Goal: Task Accomplishment & Management: Complete application form

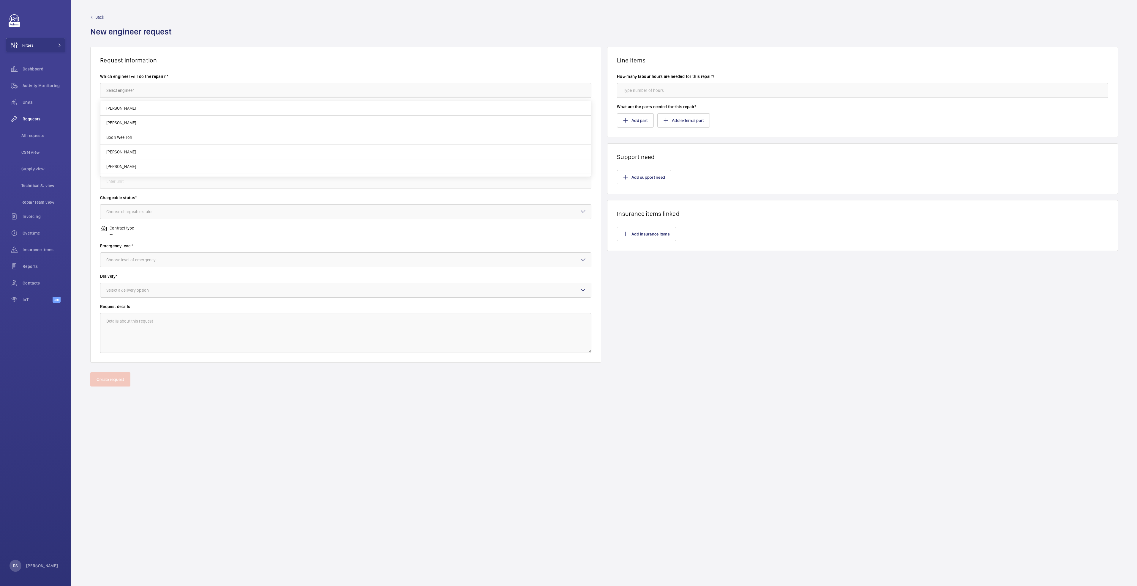
click at [442, 560] on form "Back New engineer request Request information Which engineer will do the repair…" at bounding box center [604, 293] width 1066 height 586
click at [180, 90] on input "text" at bounding box center [345, 90] width 491 height 15
click at [155, 88] on input "text" at bounding box center [345, 90] width 491 height 15
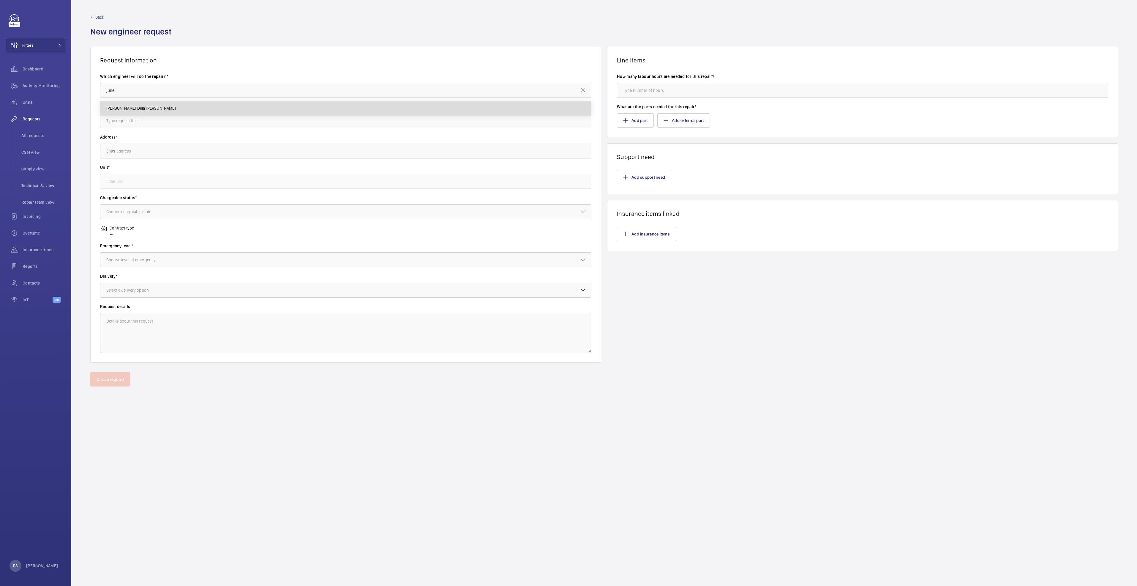
click at [160, 111] on mat-option "[PERSON_NAME] Dela [PERSON_NAME]" at bounding box center [345, 108] width 491 height 14
type input "[PERSON_NAME] Dela [PERSON_NAME]"
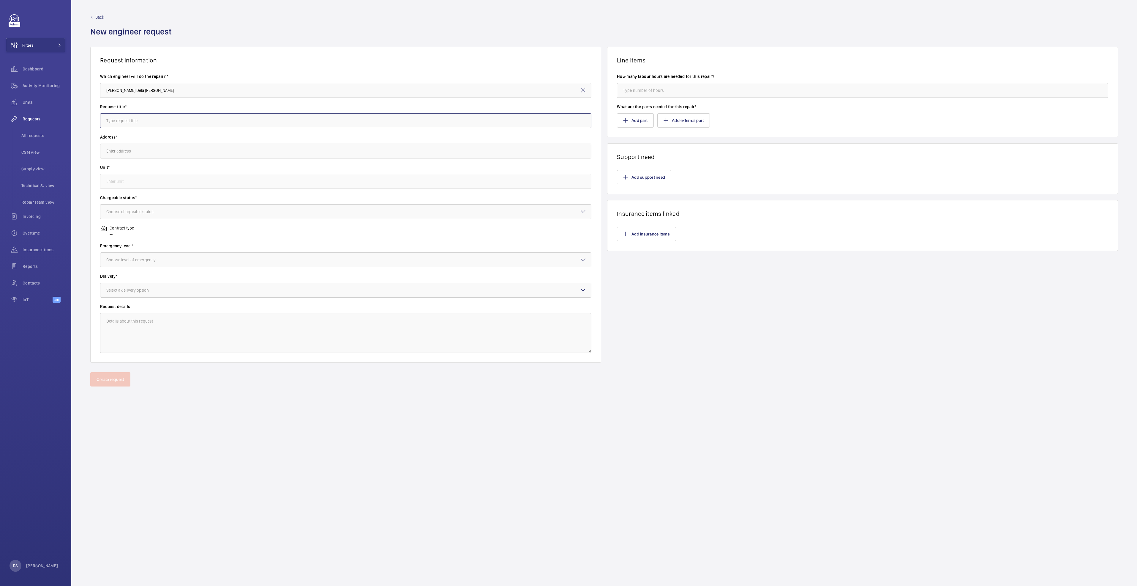
click at [173, 123] on input "text" at bounding box center [345, 120] width 491 height 15
type input "Replacement of handrail pressure rollers for Mitsubishi escalator"
click at [163, 147] on input "text" at bounding box center [345, 151] width 491 height 15
click at [172, 170] on span "[GEOGRAPHIC_DATA] ([GEOGRAPHIC_DATA]) [STREET_ADDRESS]" at bounding box center [163, 169] width 114 height 6
type input "[GEOGRAPHIC_DATA] ([GEOGRAPHIC_DATA]) [STREET_ADDRESS]"
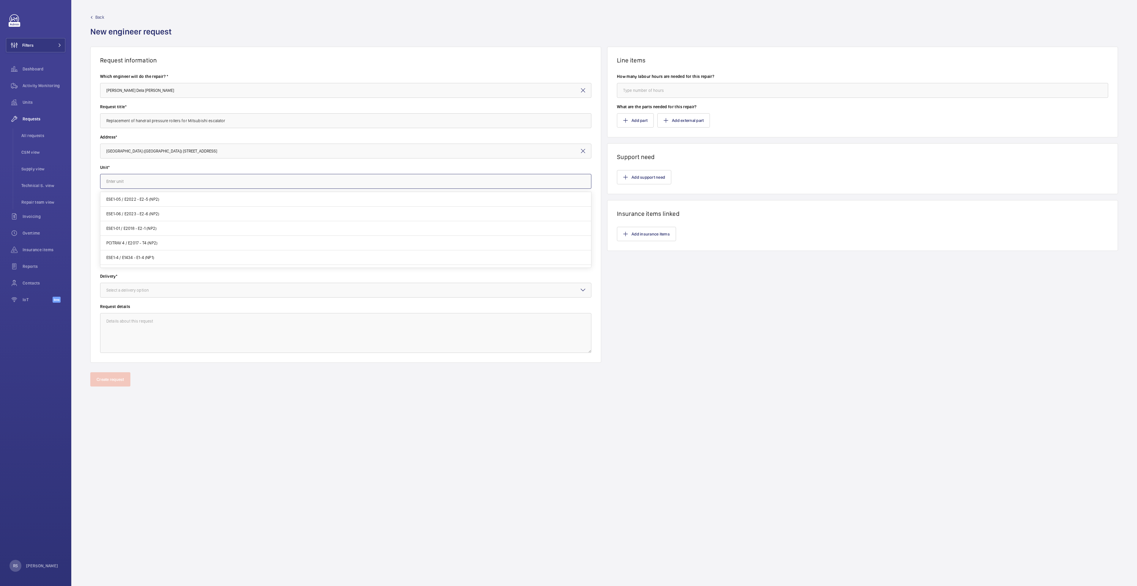
click at [181, 183] on input "text" at bounding box center [345, 181] width 491 height 15
click at [130, 195] on mat-option "ESE1-05 / E2022 - E2-5 (NP2)" at bounding box center [345, 199] width 491 height 15
type input "ESE1-05 / E2022 - E2-5 (NP2)"
click at [158, 218] on div at bounding box center [345, 211] width 491 height 14
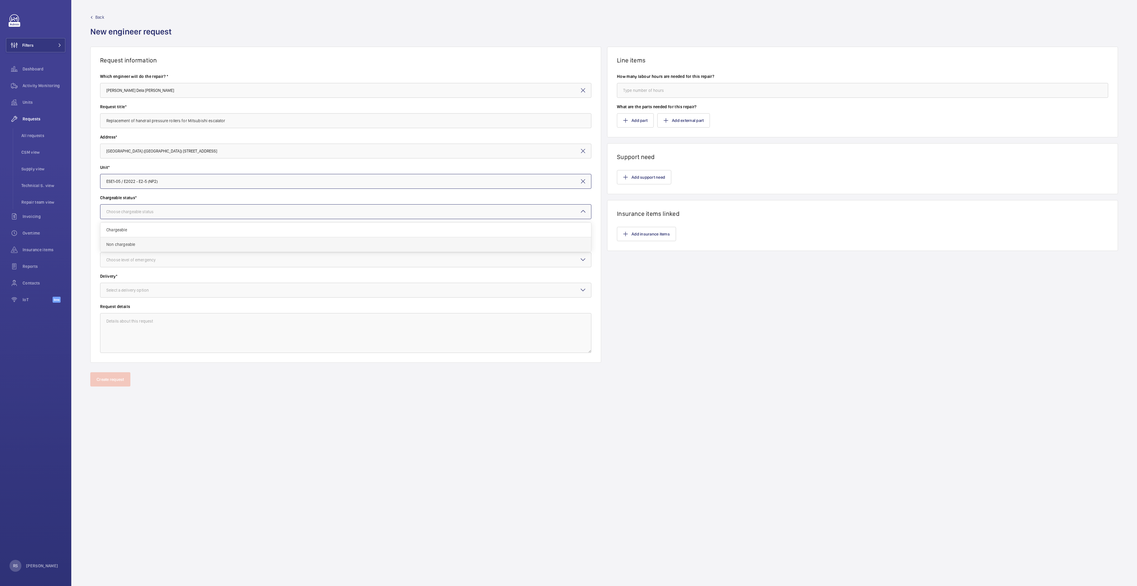
click at [146, 244] on span "Non chargeable" at bounding box center [345, 244] width 479 height 6
click at [144, 258] on div "Choose level of emergency" at bounding box center [138, 260] width 64 height 6
click at [126, 307] on span "Urgent" at bounding box center [345, 307] width 479 height 6
click at [134, 285] on div at bounding box center [345, 290] width 491 height 14
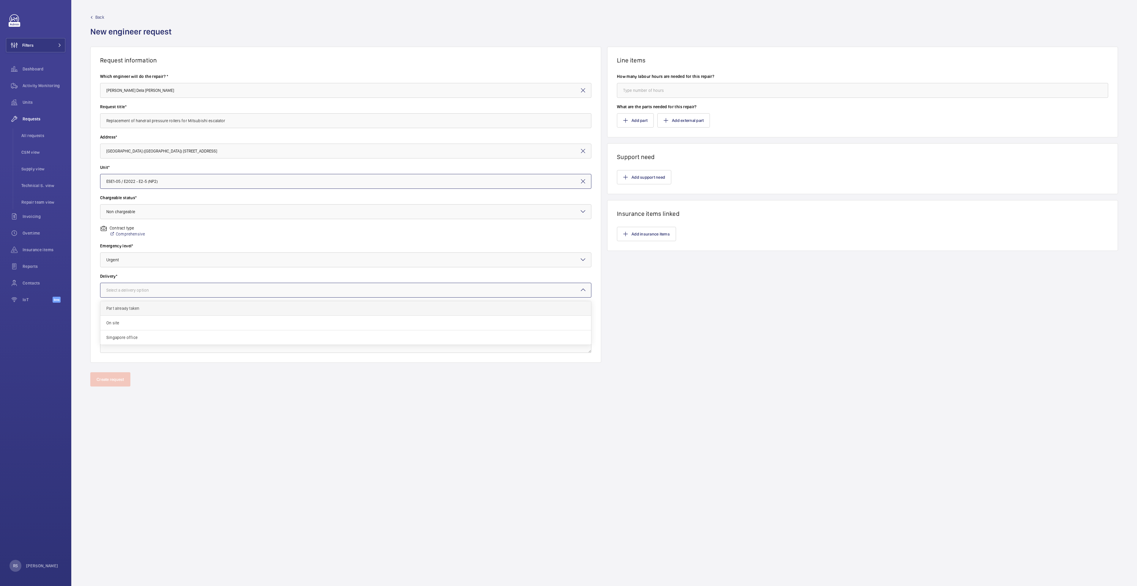
click at [131, 301] on div "Part already taken" at bounding box center [345, 308] width 491 height 15
click at [670, 89] on input "number" at bounding box center [862, 90] width 491 height 15
type input "0"
click at [639, 123] on button "Add part" at bounding box center [635, 120] width 37 height 14
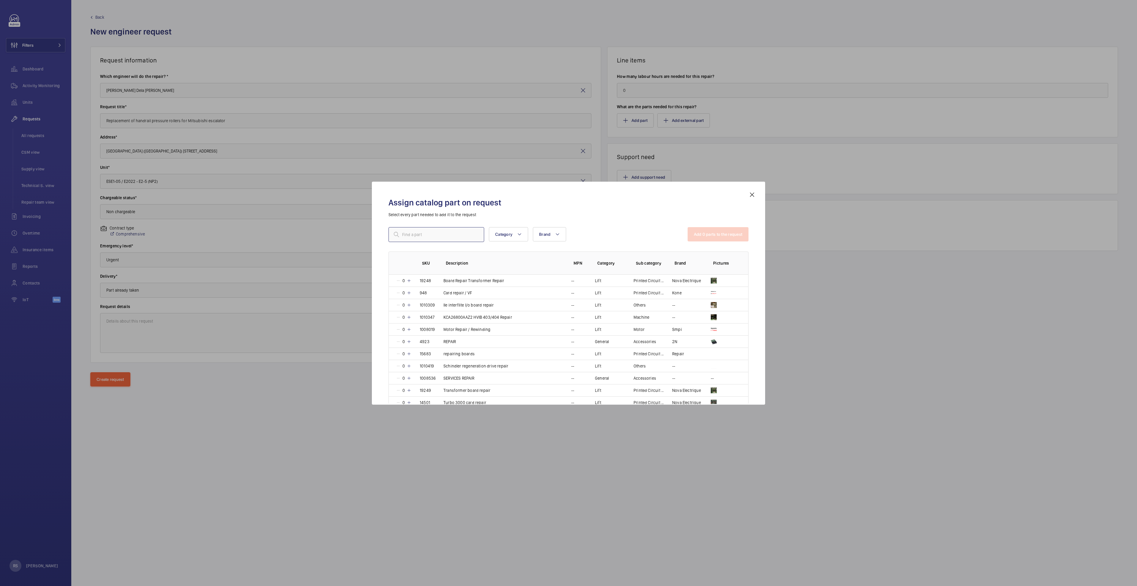
click at [449, 234] on input "text" at bounding box center [437, 234] width 96 height 15
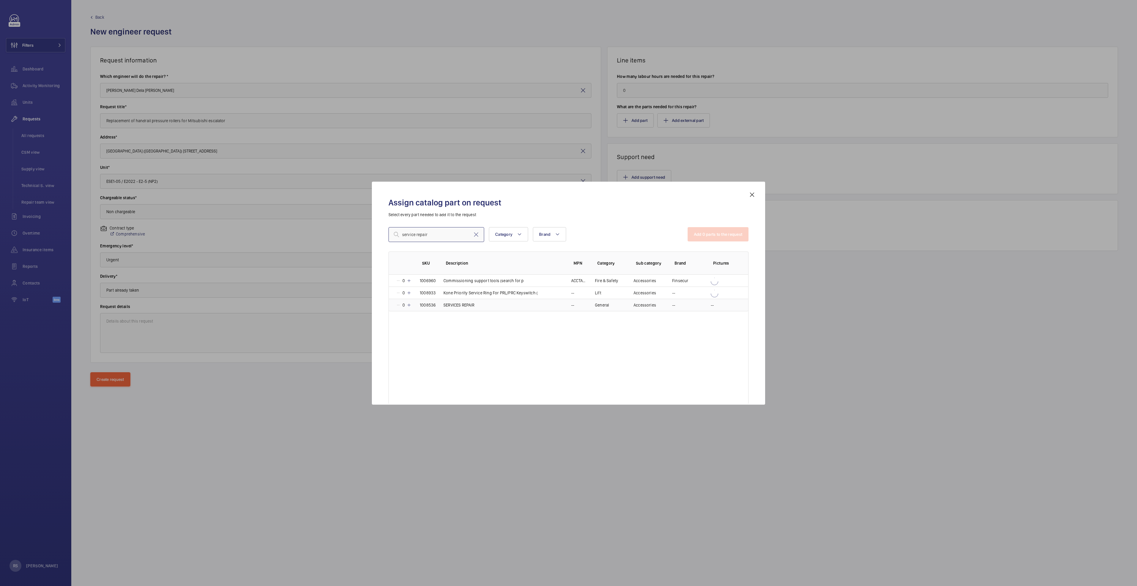
type input "service repair"
click at [409, 305] on mat-icon at bounding box center [409, 304] width 5 height 5
click at [728, 229] on button "Add 1 parts to the request" at bounding box center [719, 234] width 60 height 14
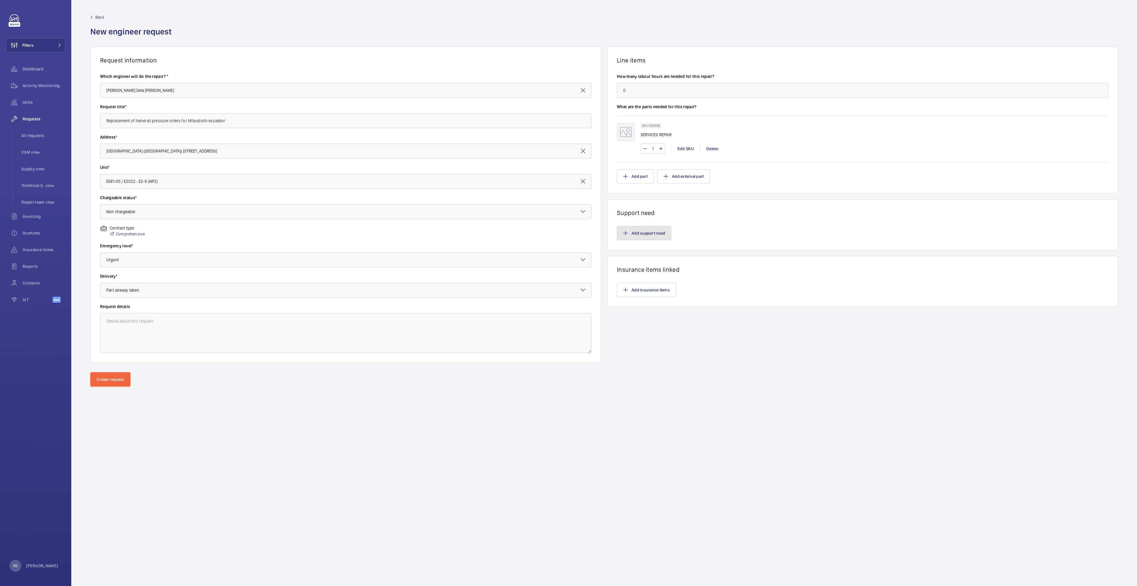
click at [641, 230] on button "Add support need" at bounding box center [644, 233] width 54 height 14
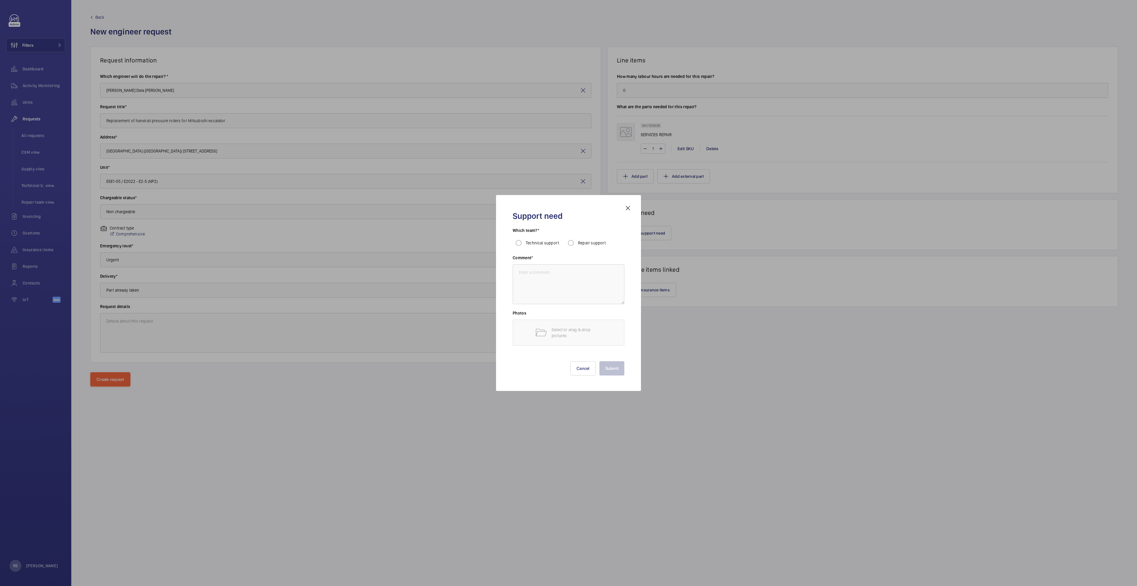
click at [566, 244] on mat-radio-group "Technical support Repair support" at bounding box center [569, 243] width 112 height 12
click at [579, 240] on label "Repair support" at bounding box center [591, 243] width 29 height 6
click at [577, 240] on input "Repair support" at bounding box center [571, 243] width 12 height 12
radio input "true"
click at [558, 284] on textarea at bounding box center [569, 284] width 112 height 40
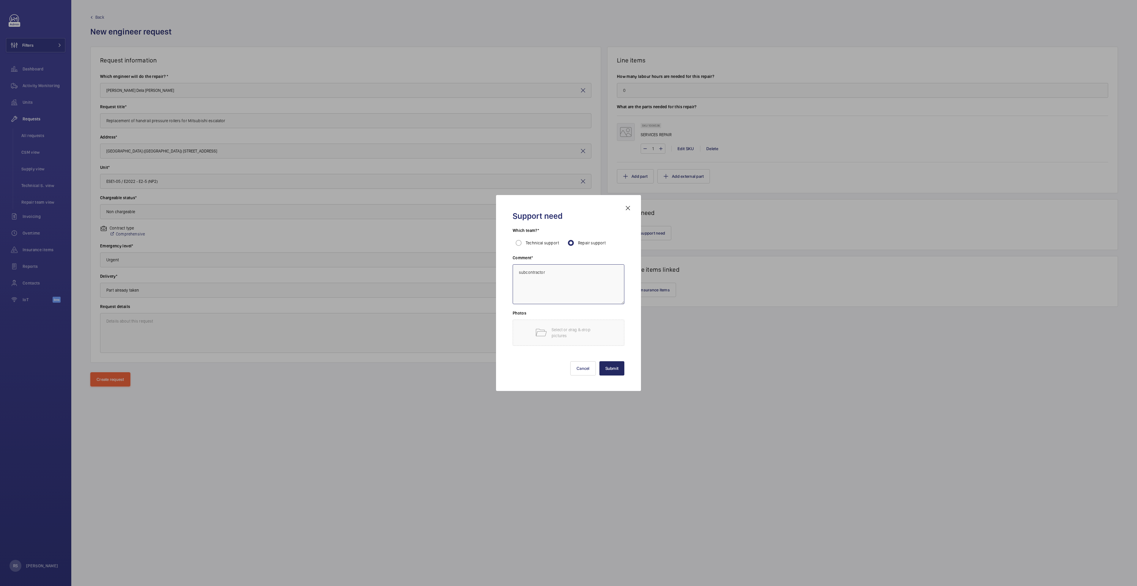
type textarea "subcontractor"
click at [605, 371] on button "Submit" at bounding box center [612, 368] width 25 height 14
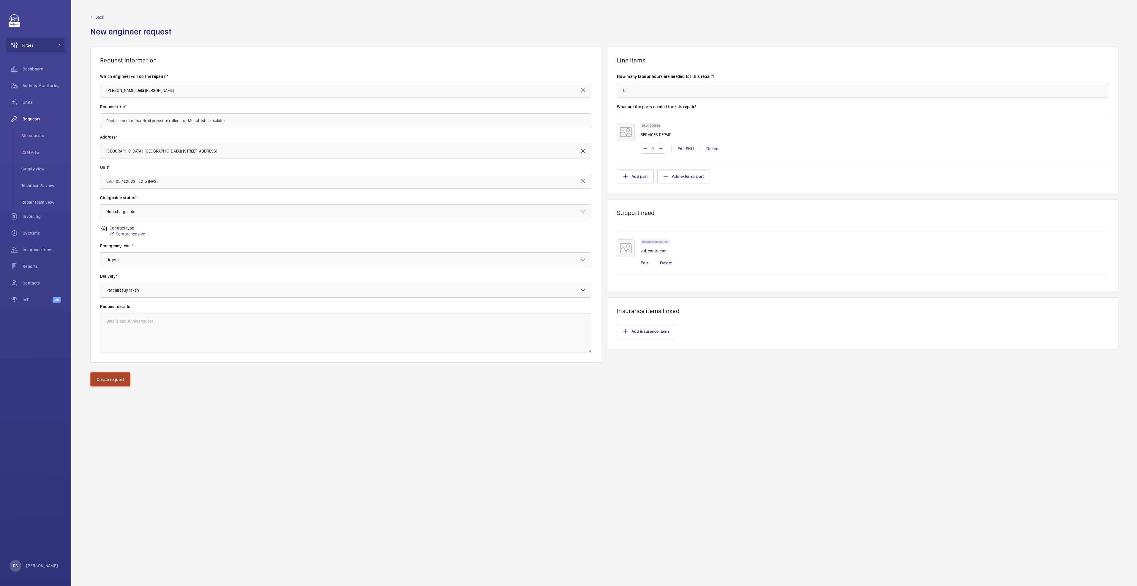
click at [113, 385] on button "Create request" at bounding box center [110, 379] width 40 height 14
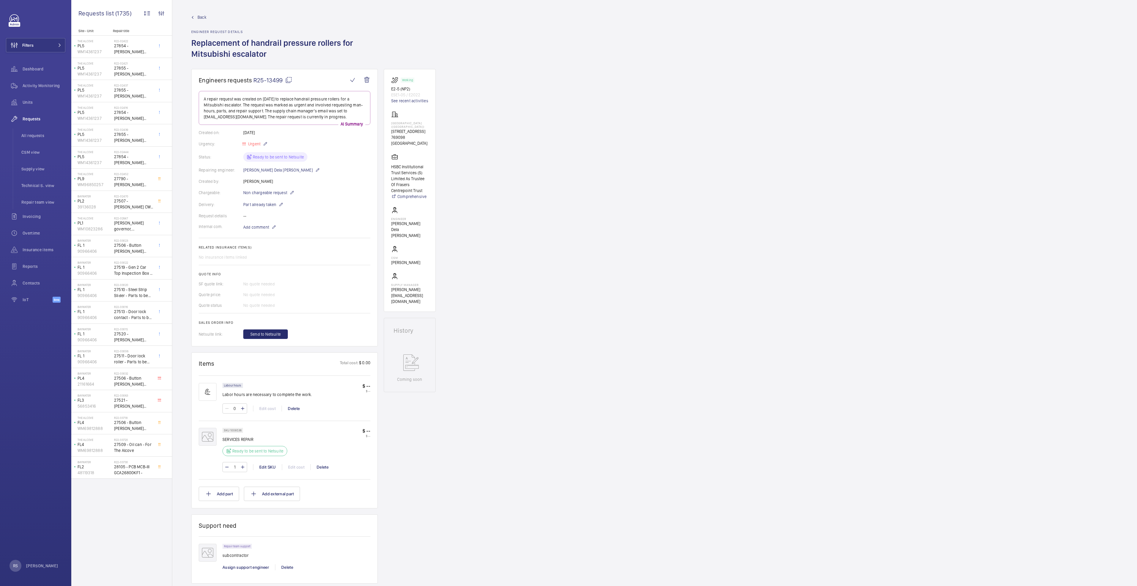
click at [197, 25] on div "Back Engineer request details Replacement of handrail pressure rollers for Mits…" at bounding box center [284, 41] width 187 height 55
click at [197, 23] on div "Back Engineer request details Replacement of handrail pressure rollers for Mits…" at bounding box center [284, 41] width 187 height 55
click at [198, 18] on span "Back" at bounding box center [202, 17] width 9 height 6
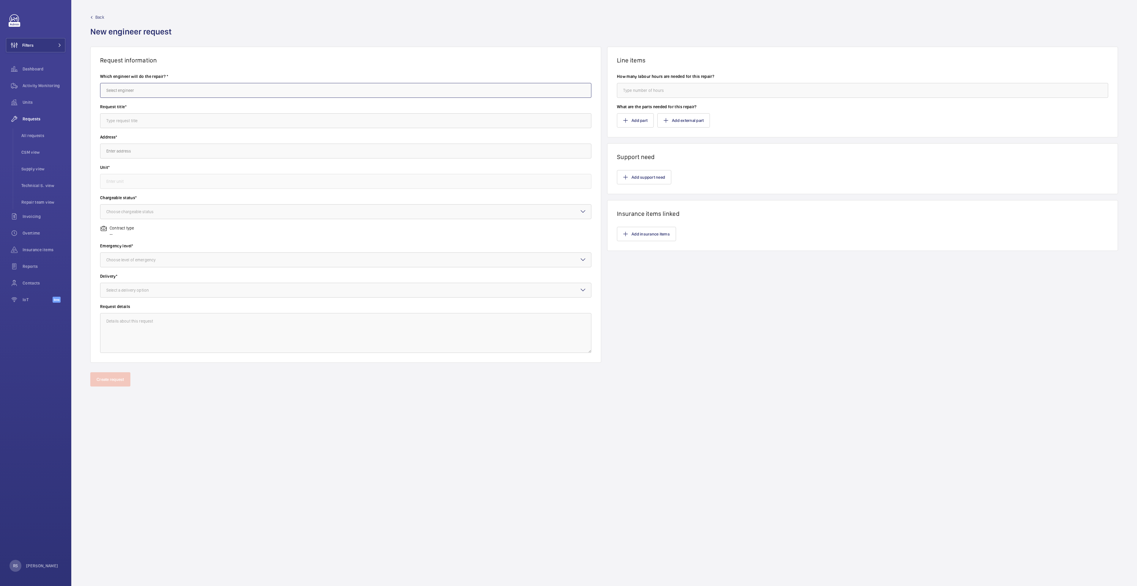
click at [129, 90] on input "text" at bounding box center [345, 90] width 491 height 15
click at [138, 107] on mat-option "[PERSON_NAME]" at bounding box center [345, 108] width 491 height 15
click at [139, 92] on input "[PERSON_NAME]" at bounding box center [345, 90] width 491 height 15
type input "M"
click at [170, 88] on input "text" at bounding box center [345, 90] width 491 height 15
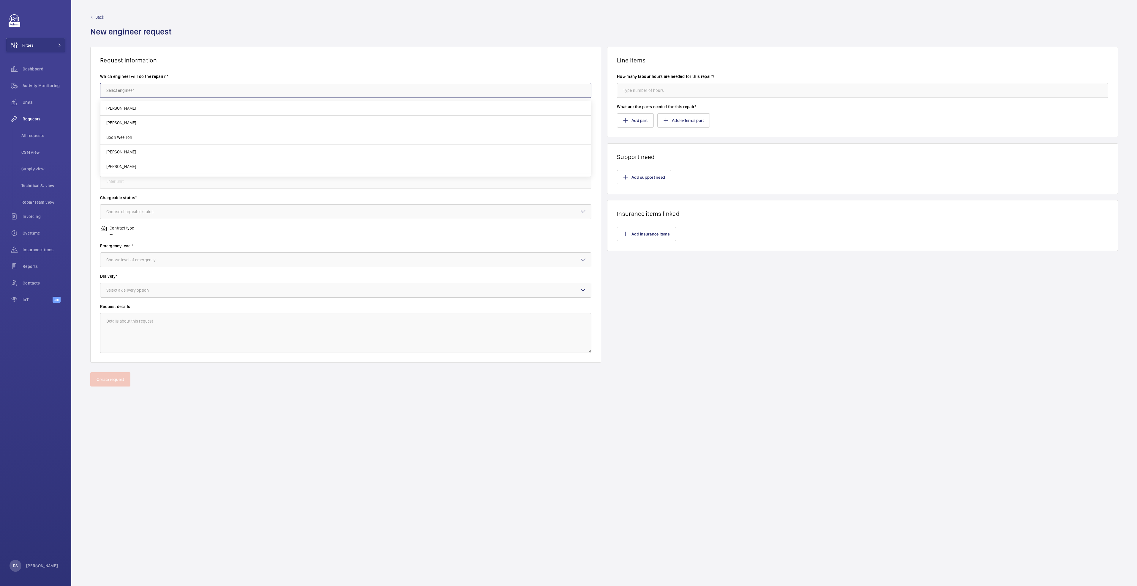
click at [122, 87] on input "text" at bounding box center [345, 90] width 491 height 15
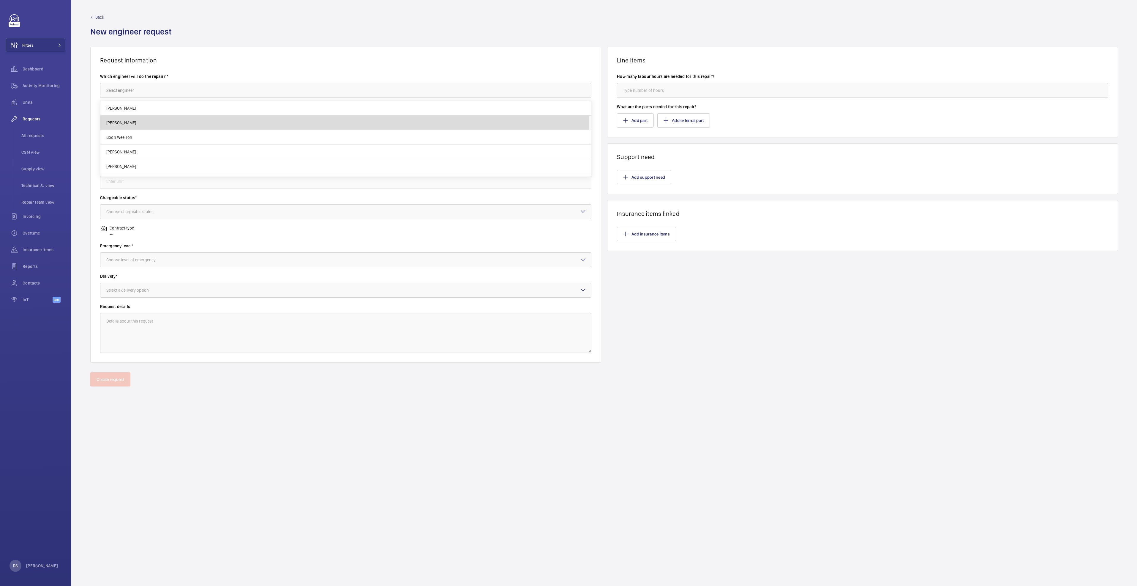
click at [150, 123] on mat-option "[PERSON_NAME]" at bounding box center [345, 123] width 491 height 15
type input "[PERSON_NAME]"
click at [154, 119] on input "text" at bounding box center [345, 120] width 491 height 15
type input "cleaning of escalator pit"
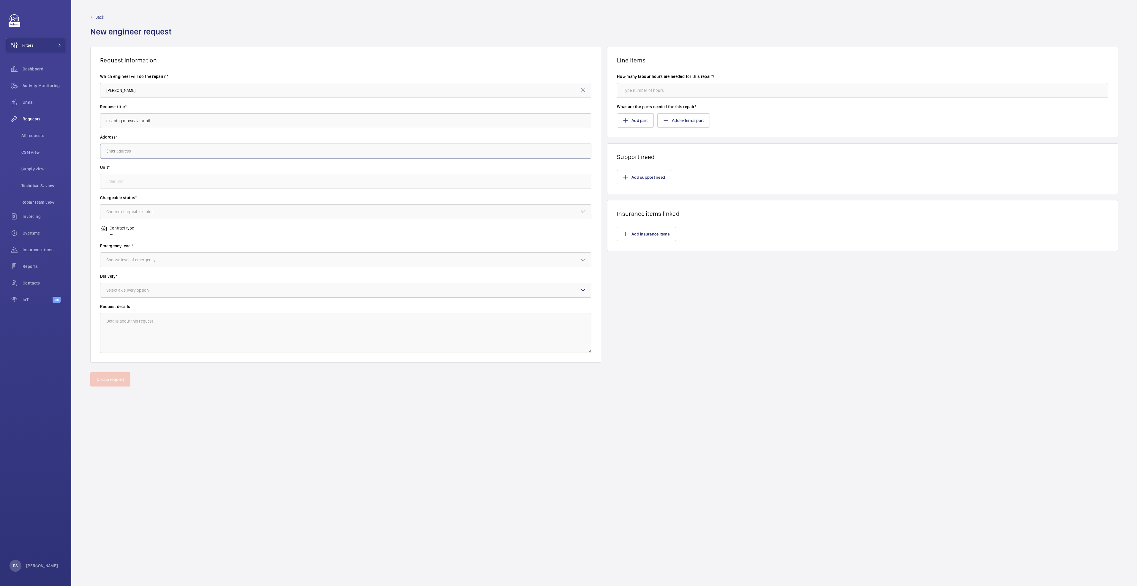
click at [158, 153] on input "text" at bounding box center [345, 151] width 491 height 15
click at [156, 184] on span "Tampines [STREET_ADDRESS]" at bounding box center [133, 183] width 54 height 6
type input "Tampines [STREET_ADDRESS]"
click at [156, 184] on input "text" at bounding box center [345, 181] width 491 height 15
click at [148, 200] on mat-option "ES17 / E3468 - ES17" at bounding box center [345, 199] width 491 height 14
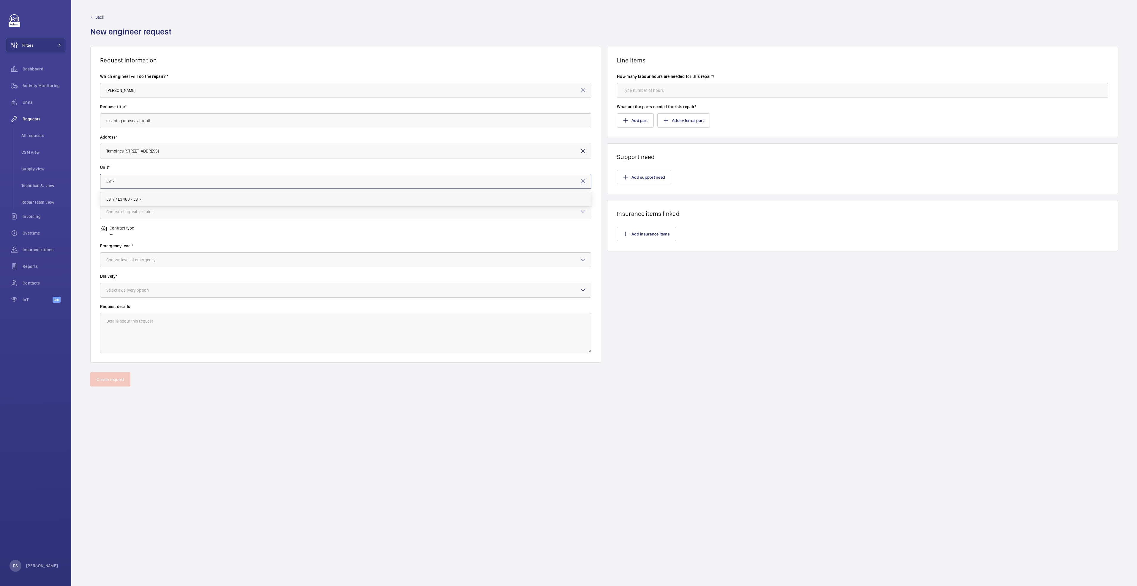
type input "ES17 / E3468 - ES17"
click at [151, 209] on div "Choose chargeable status" at bounding box center [137, 212] width 62 height 6
click at [171, 210] on div at bounding box center [345, 211] width 491 height 14
click at [145, 248] on div "Non chargeable" at bounding box center [345, 244] width 491 height 14
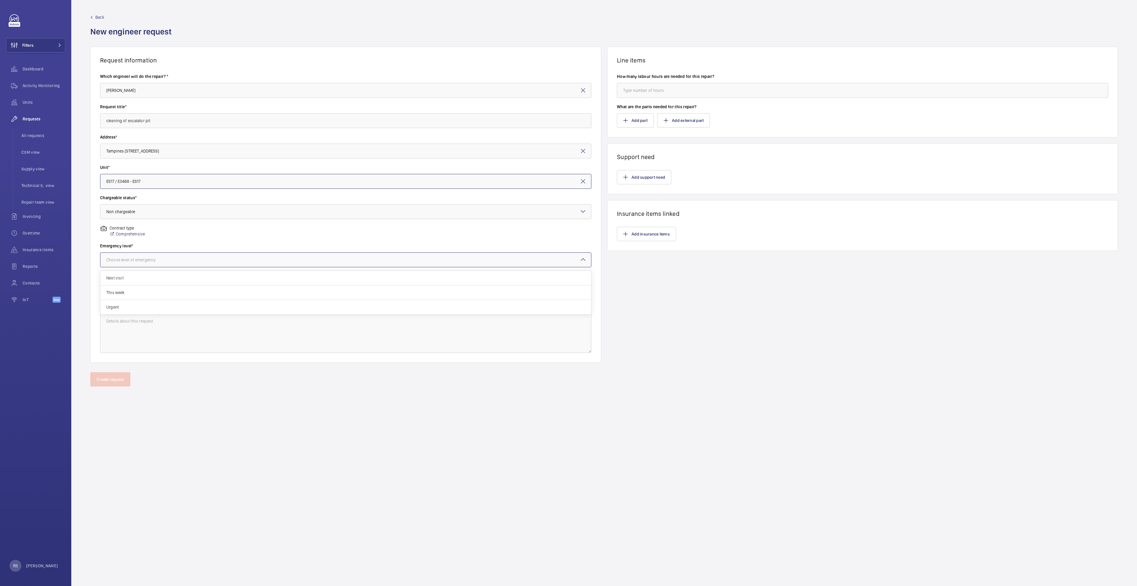
click at [158, 260] on div "Choose level of emergency" at bounding box center [138, 260] width 64 height 6
click at [141, 310] on span "Urgent" at bounding box center [345, 307] width 479 height 6
click at [149, 291] on div "Select a delivery option" at bounding box center [134, 290] width 57 height 6
click at [141, 307] on span "Part already taken" at bounding box center [345, 308] width 479 height 6
click at [661, 93] on input "number" at bounding box center [862, 90] width 491 height 15
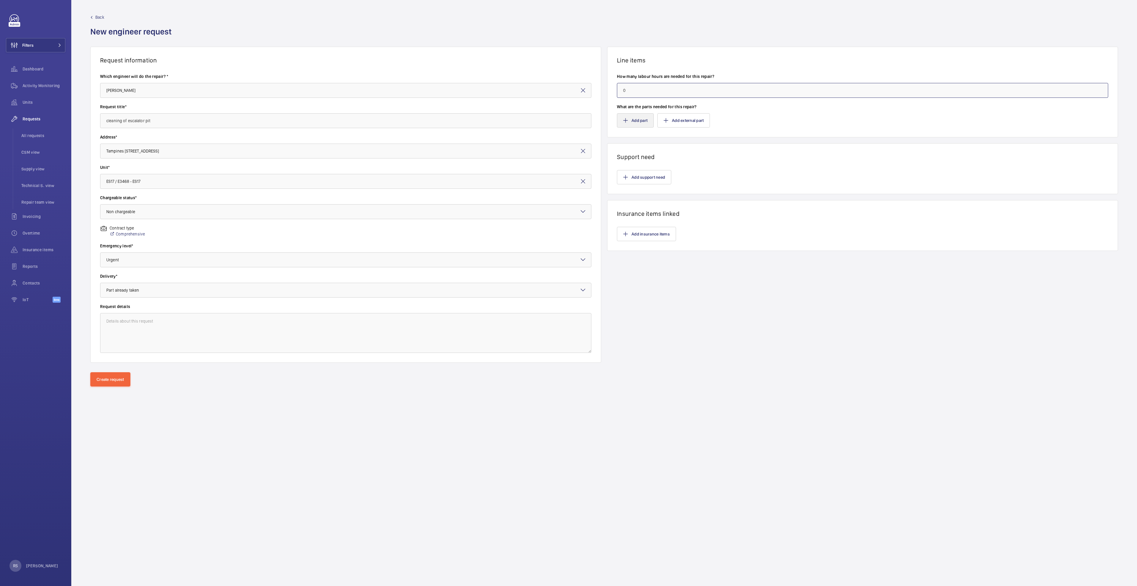
type input "0"
click at [637, 118] on button "Add part" at bounding box center [635, 120] width 37 height 14
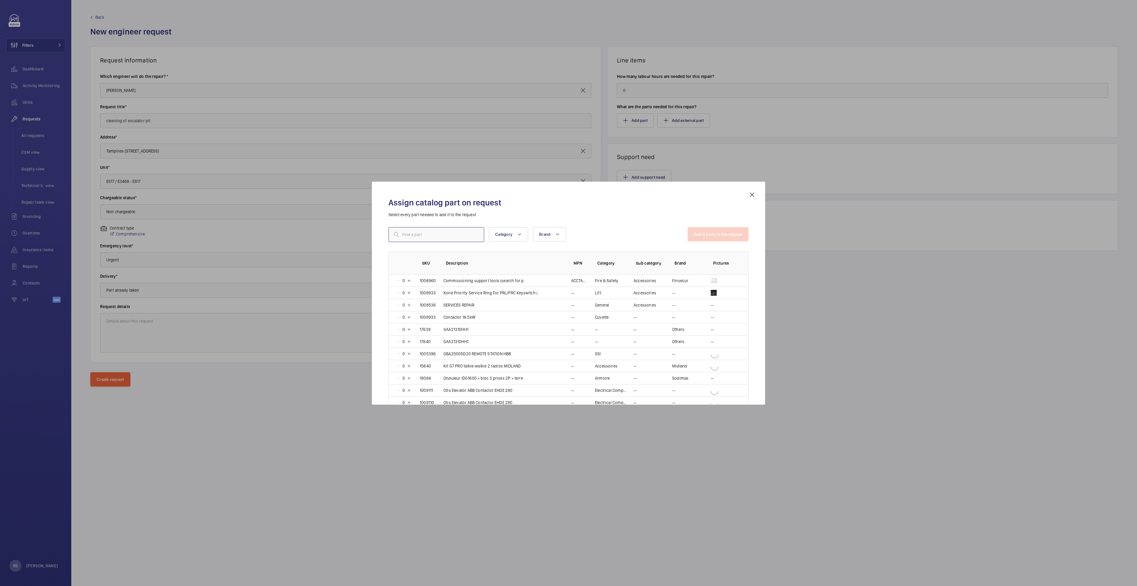
click at [448, 231] on input "text" at bounding box center [437, 234] width 96 height 15
type input "service repair"
click at [414, 307] on td "1008536" at bounding box center [425, 305] width 24 height 12
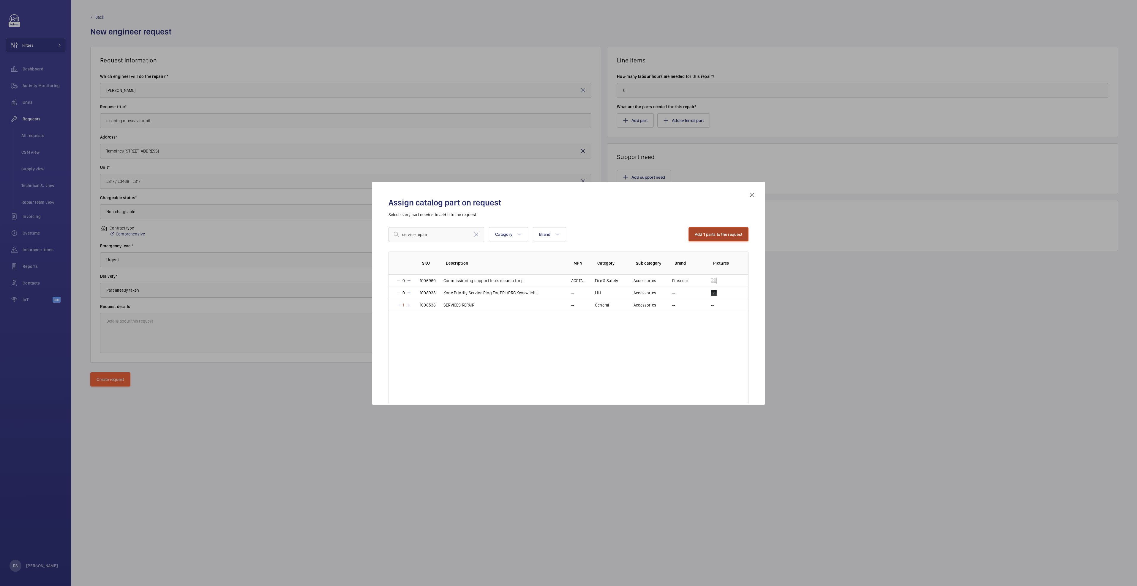
click at [740, 231] on button "Add 1 parts to the request" at bounding box center [719, 234] width 60 height 14
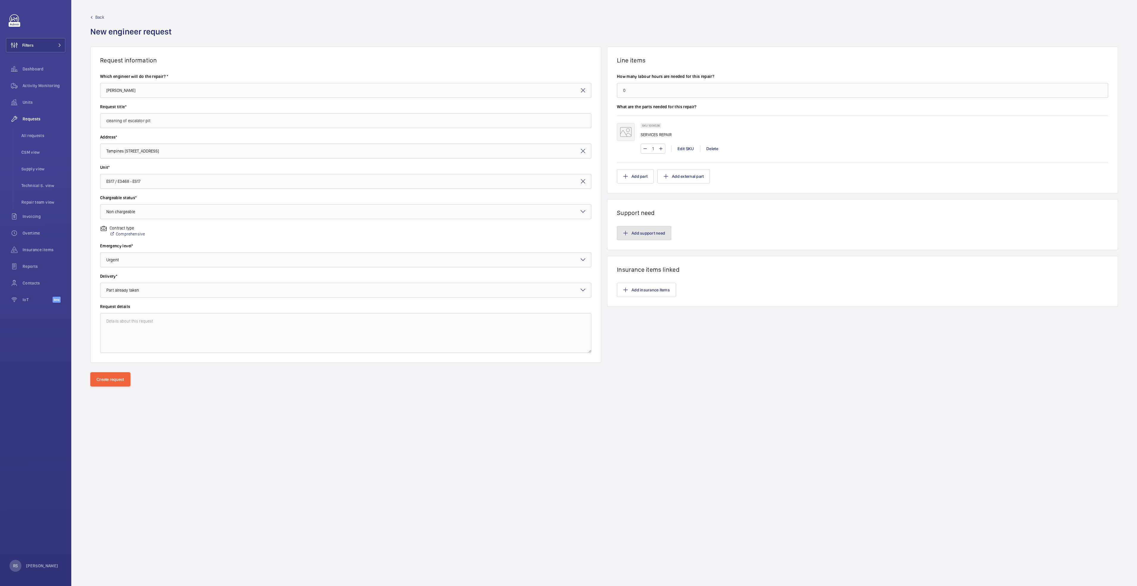
click at [653, 229] on button "Add support need" at bounding box center [644, 233] width 54 height 14
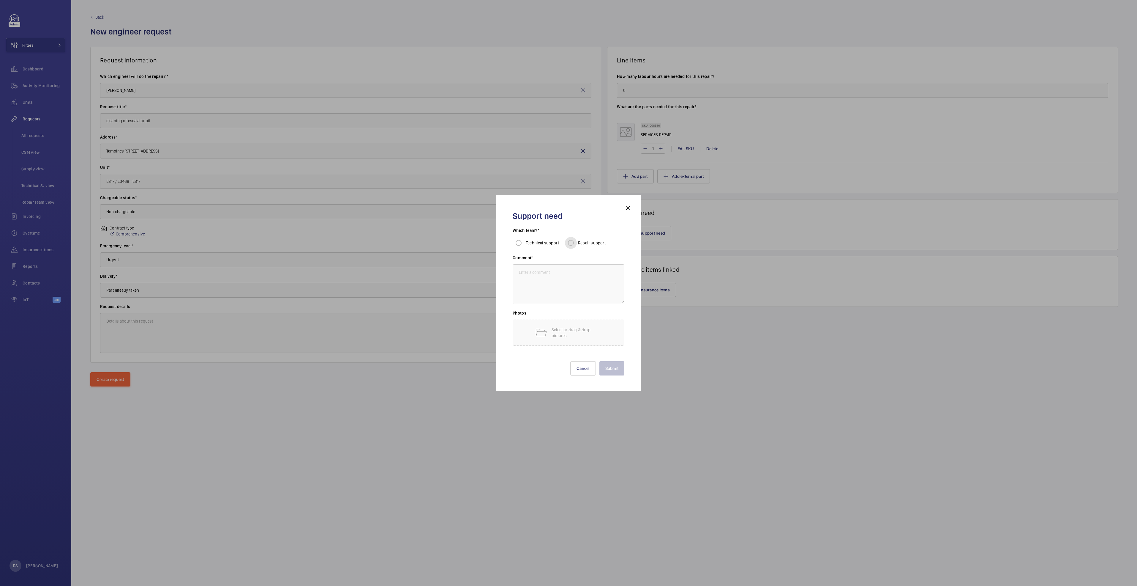
click at [572, 242] on input "Repair support" at bounding box center [571, 243] width 12 height 12
radio input "true"
click at [554, 290] on textarea at bounding box center [569, 284] width 112 height 40
click at [796, 246] on div at bounding box center [568, 293] width 1137 height 586
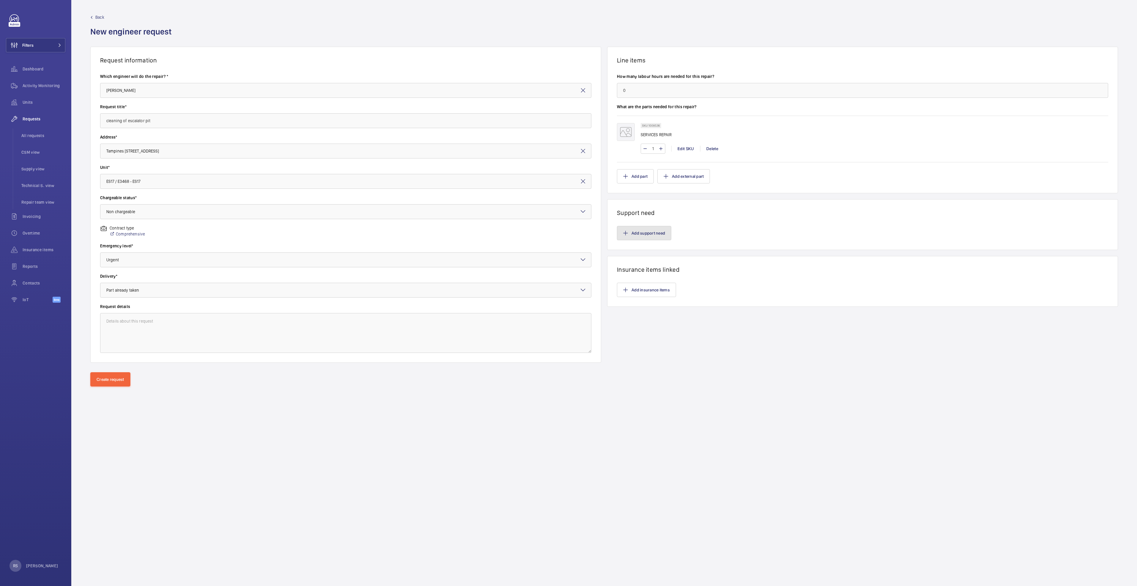
click at [652, 234] on button "Add support need" at bounding box center [644, 233] width 54 height 14
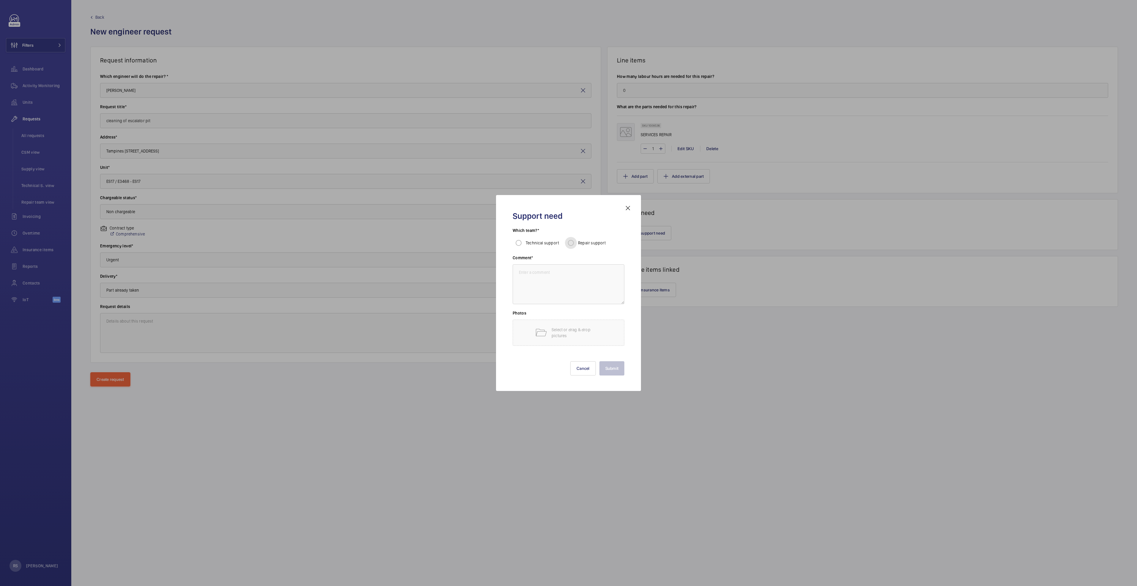
click at [574, 242] on input "Repair support" at bounding box center [571, 243] width 12 height 12
radio input "true"
click at [570, 275] on textarea at bounding box center [569, 284] width 112 height 40
type textarea "Subcontractor"
click at [602, 371] on button "Submit" at bounding box center [612, 368] width 25 height 14
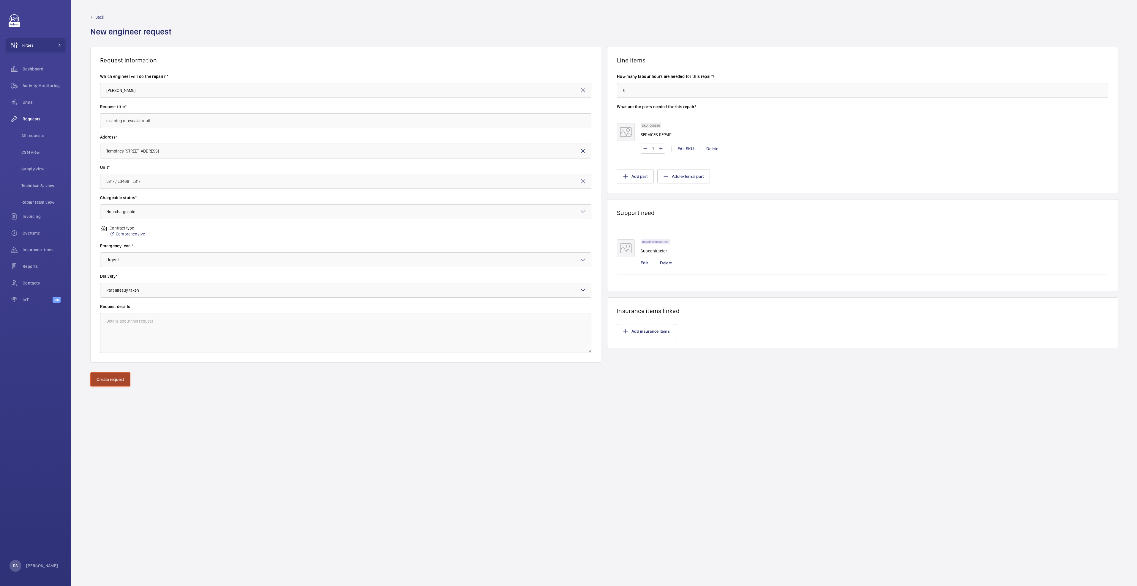
click at [109, 381] on button "Create request" at bounding box center [110, 379] width 40 height 14
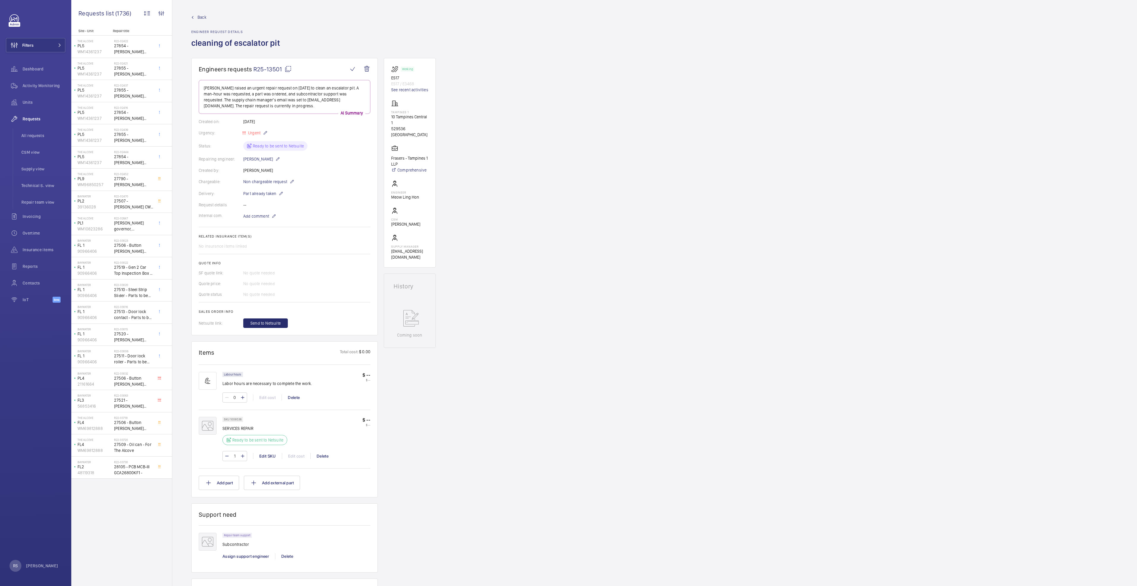
click at [201, 20] on span "Back" at bounding box center [202, 17] width 9 height 6
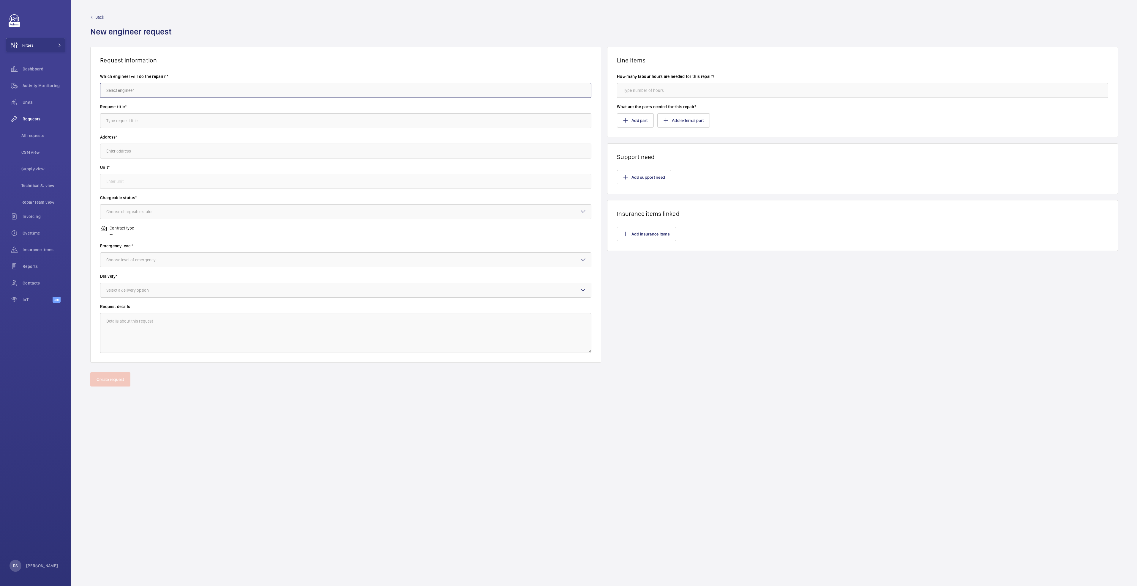
click at [206, 93] on input "text" at bounding box center [345, 90] width 491 height 15
click at [138, 105] on mat-option "[PERSON_NAME]" at bounding box center [345, 108] width 491 height 14
type input "[PERSON_NAME]"
click at [149, 121] on input "text" at bounding box center [345, 120] width 491 height 15
type input "Replacement of Main Drive shaft bearing for E18"
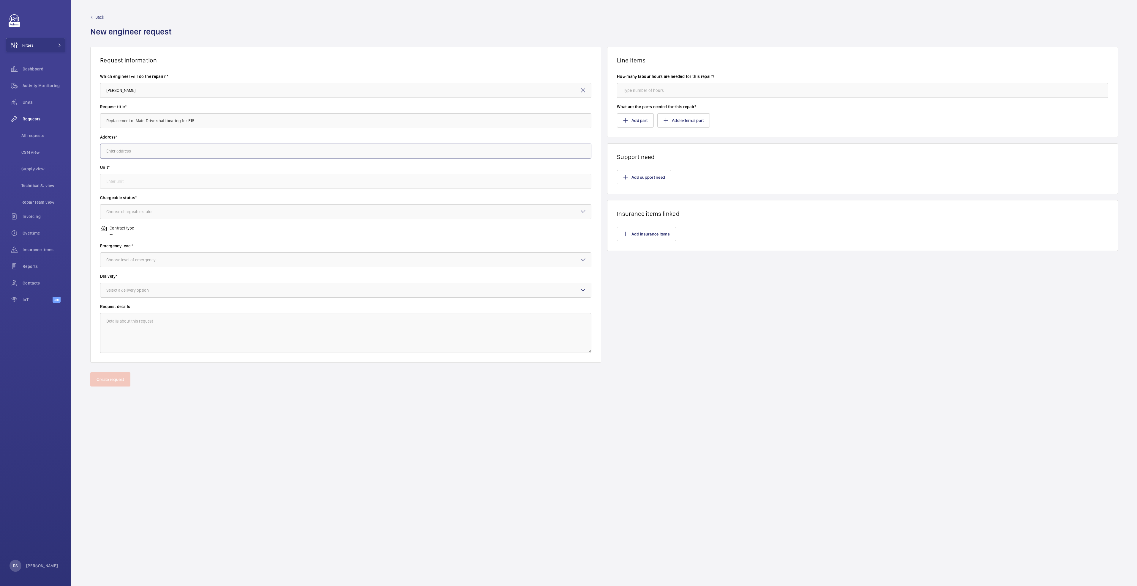
click at [228, 155] on input "text" at bounding box center [345, 151] width 491 height 15
click at [160, 182] on span "Tampines [STREET_ADDRESS]" at bounding box center [133, 183] width 54 height 6
type input "Tampines [STREET_ADDRESS]"
click at [182, 182] on input "text" at bounding box center [345, 181] width 491 height 15
click at [141, 197] on span "ES18 / E3469 - ES18" at bounding box center [124, 199] width 36 height 6
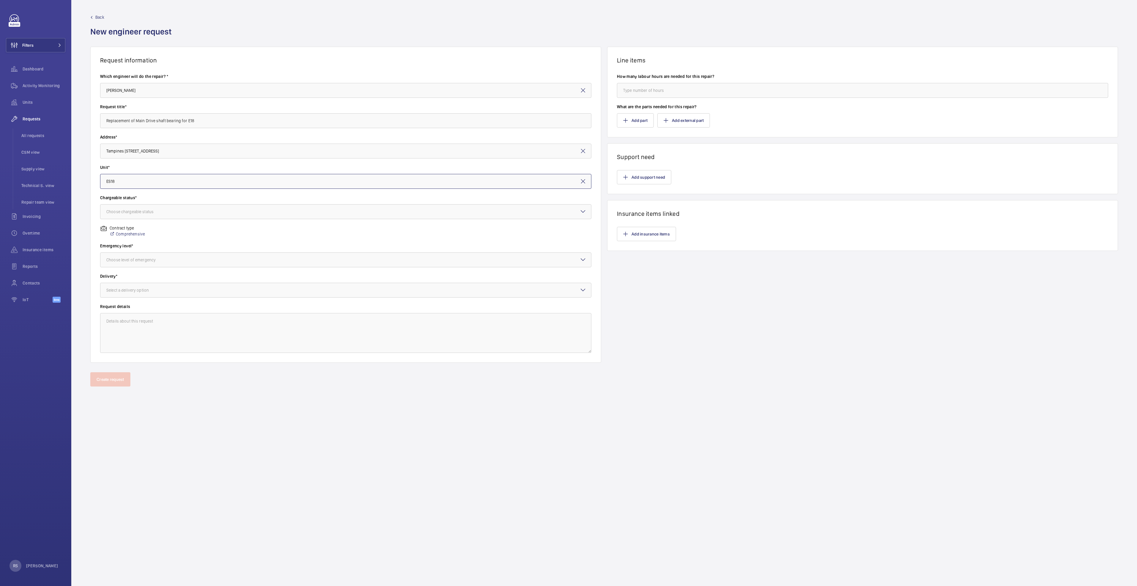
type input "ES18 / E3469 - ES18"
click at [133, 256] on div at bounding box center [345, 260] width 491 height 14
click at [134, 311] on div "Urgent" at bounding box center [345, 307] width 491 height 14
click at [147, 291] on div "Select a delivery option" at bounding box center [134, 290] width 57 height 6
click at [141, 305] on span "Part already taken" at bounding box center [345, 308] width 479 height 6
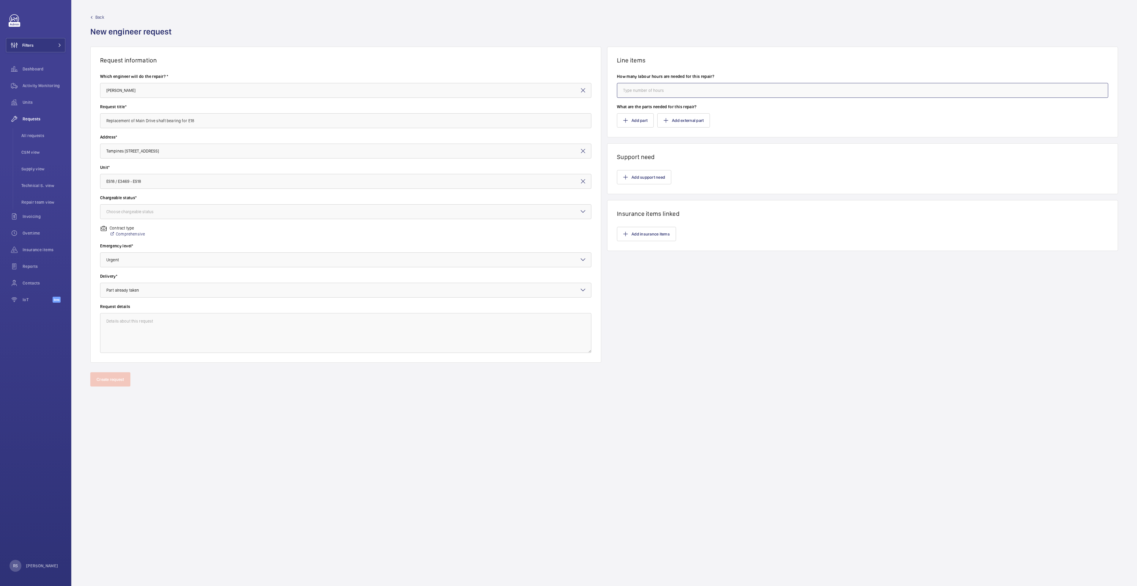
click at [651, 88] on input "number" at bounding box center [862, 90] width 491 height 15
type input "0"
click at [634, 120] on button "Add part" at bounding box center [635, 120] width 37 height 14
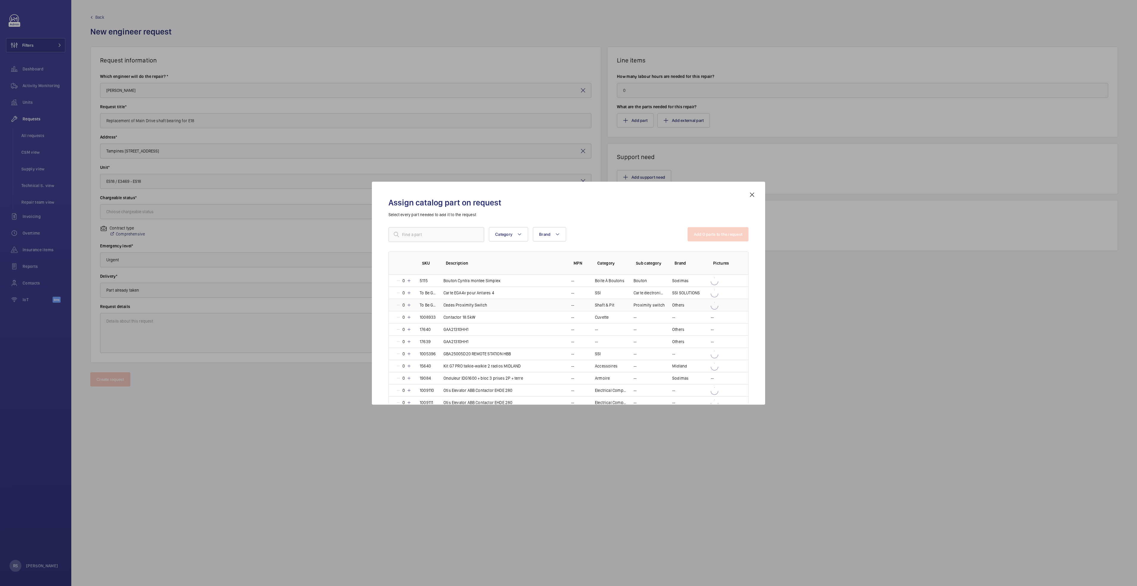
click at [443, 305] on td "Cedes Proximity Switch" at bounding box center [501, 305] width 128 height 12
click at [420, 234] on input "text" at bounding box center [437, 234] width 96 height 15
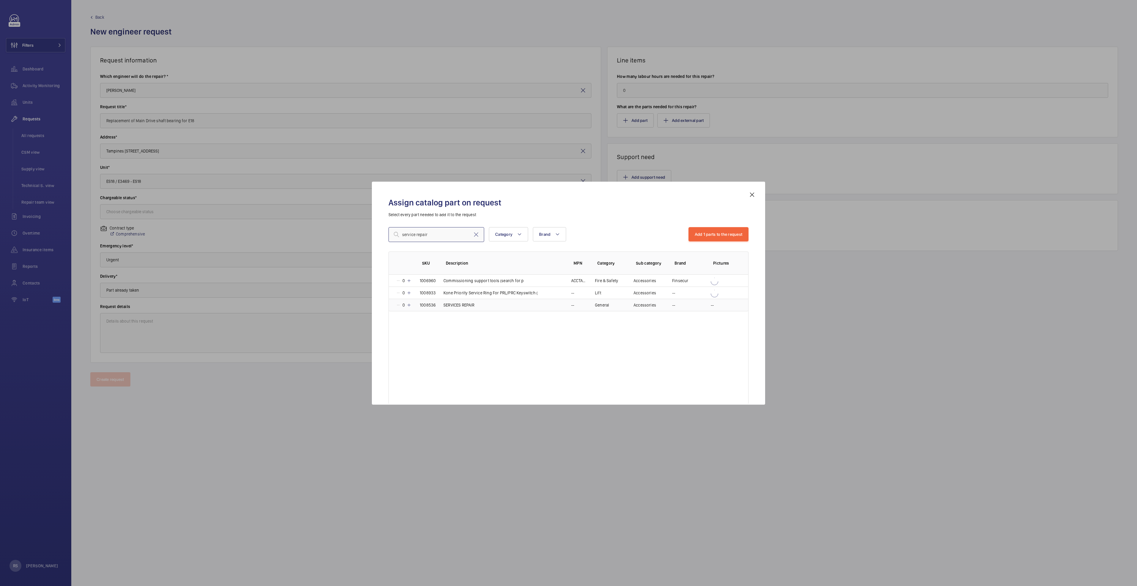
type input "service repair"
click at [410, 304] on mat-icon at bounding box center [409, 304] width 5 height 5
click at [718, 236] on button "Add 2 parts to the request" at bounding box center [718, 234] width 61 height 14
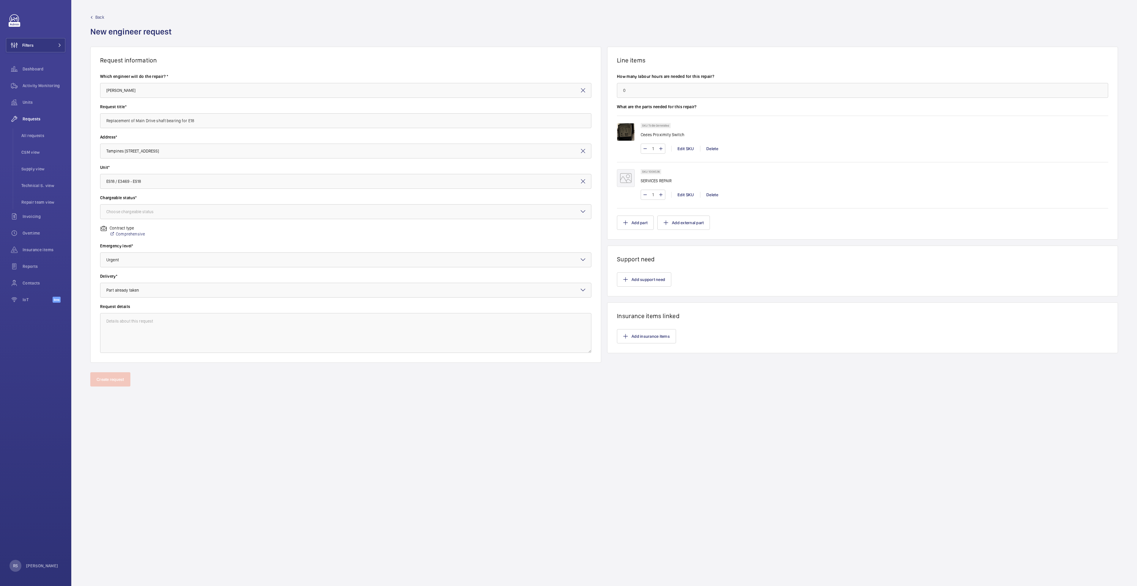
click at [633, 179] on mat-icon at bounding box center [626, 178] width 18 height 18
click at [717, 146] on div "Delete" at bounding box center [712, 149] width 24 height 6
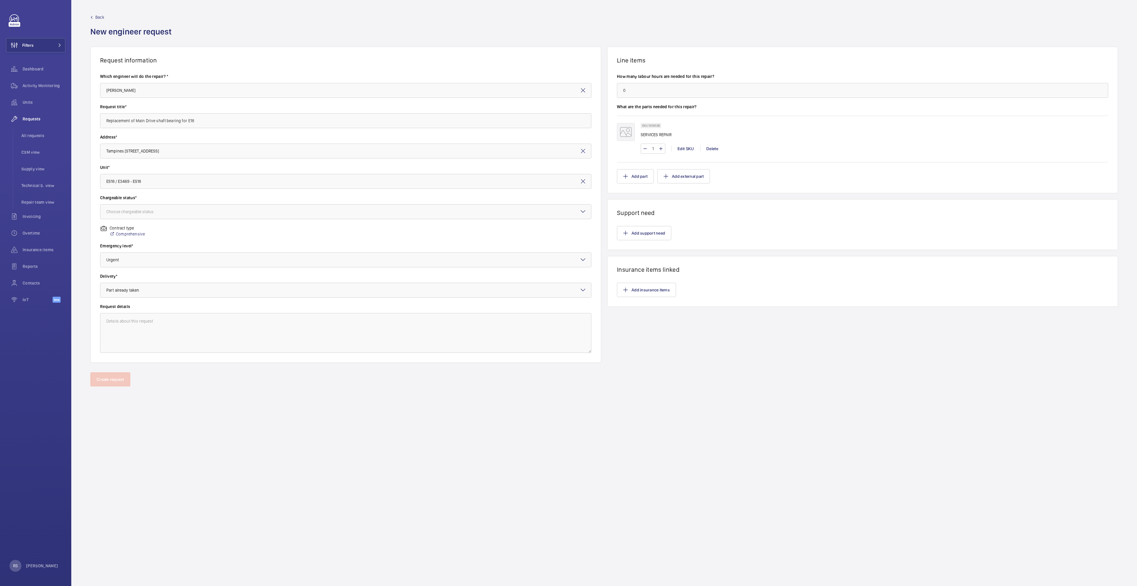
click at [638, 220] on wm-front-card-body "Add support need" at bounding box center [863, 232] width 510 height 33
click at [639, 232] on button "Add support need" at bounding box center [644, 233] width 54 height 14
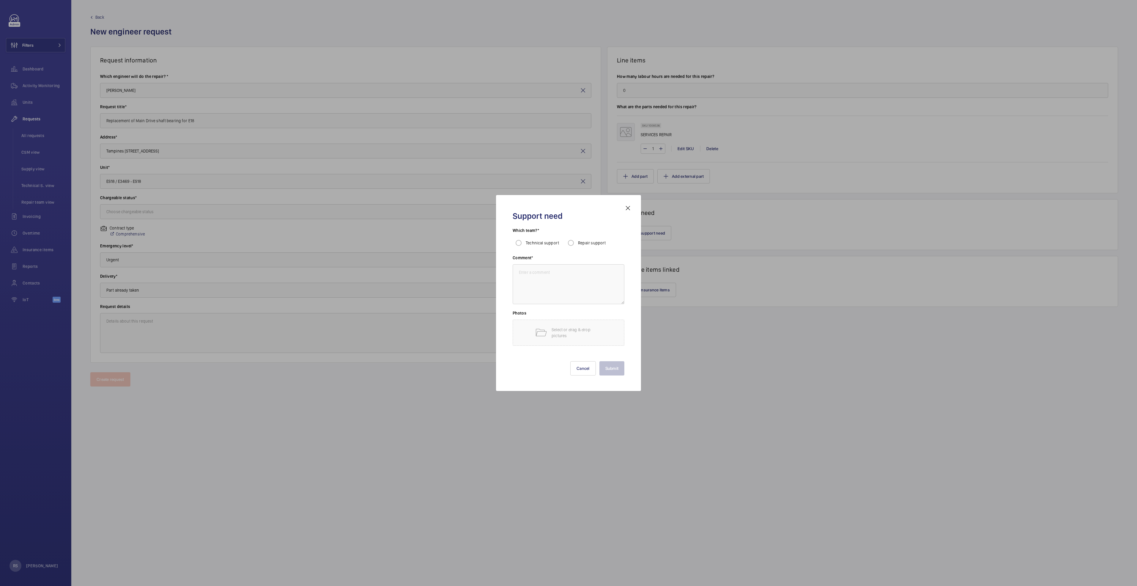
click at [580, 242] on span "Repair support" at bounding box center [592, 242] width 28 height 5
click at [577, 242] on input "Repair support" at bounding box center [571, 243] width 12 height 12
radio input "true"
click at [543, 283] on textarea at bounding box center [569, 284] width 112 height 40
type textarea "subcontractor"
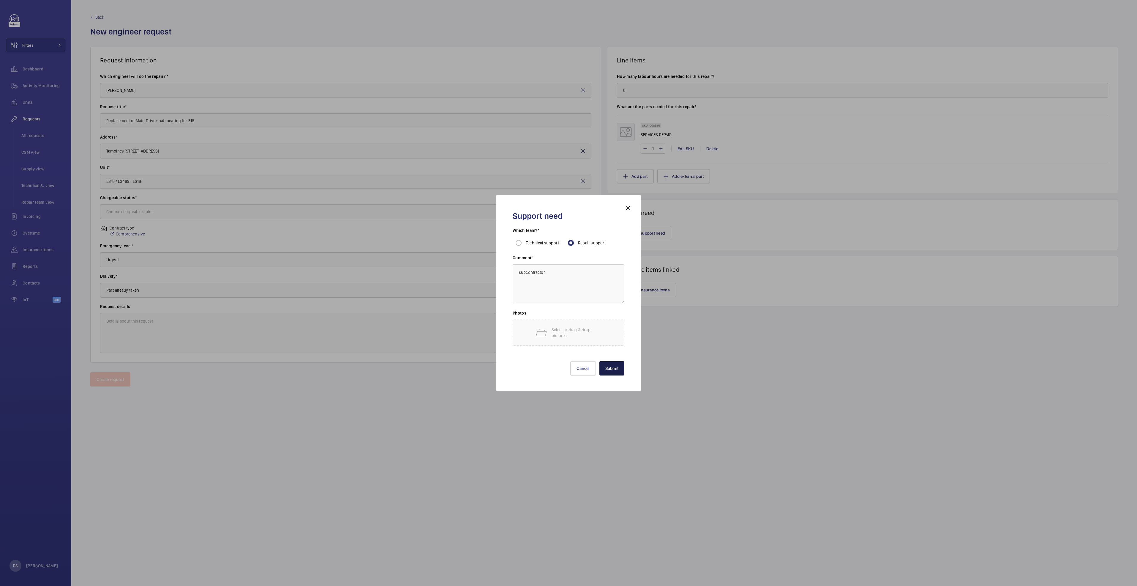
click at [608, 366] on button "Submit" at bounding box center [612, 368] width 25 height 14
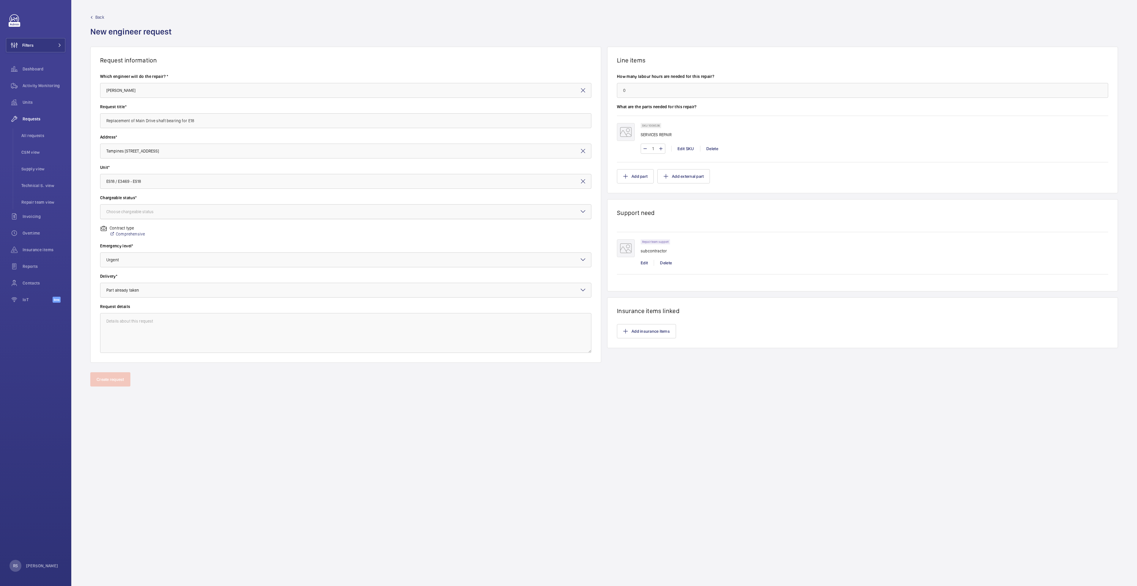
click at [199, 213] on div at bounding box center [345, 211] width 491 height 14
click at [159, 243] on span "Non chargeable" at bounding box center [345, 244] width 479 height 6
click at [119, 379] on button "Create request" at bounding box center [110, 379] width 40 height 14
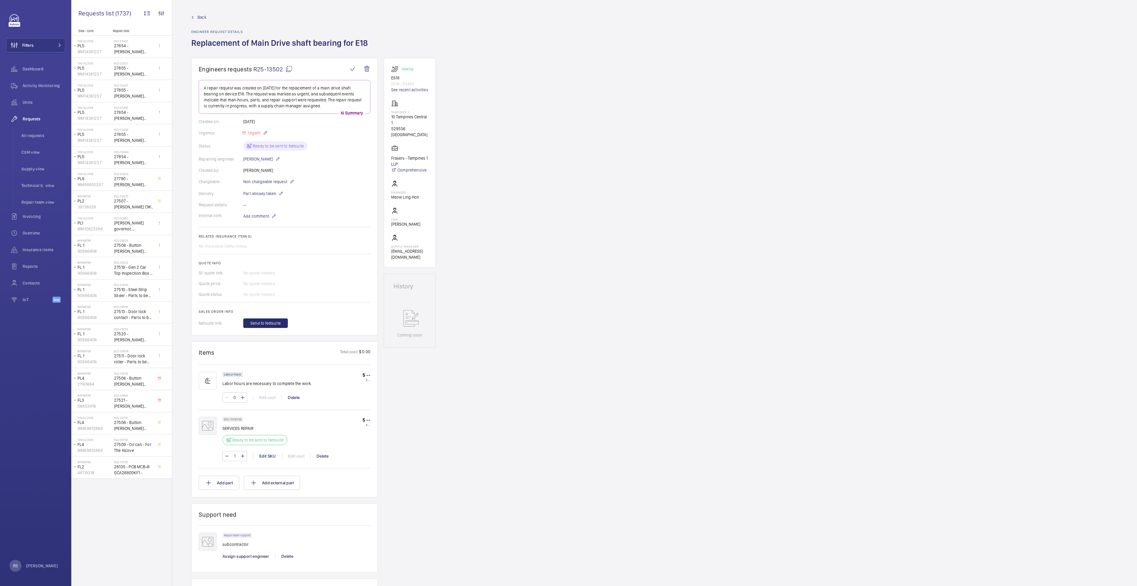
click at [200, 13] on wm-front-admin-header "Back Engineer request details Replacement of Main Drive shaft bearing for E18" at bounding box center [654, 29] width 965 height 58
click at [202, 17] on span "Back" at bounding box center [202, 17] width 9 height 6
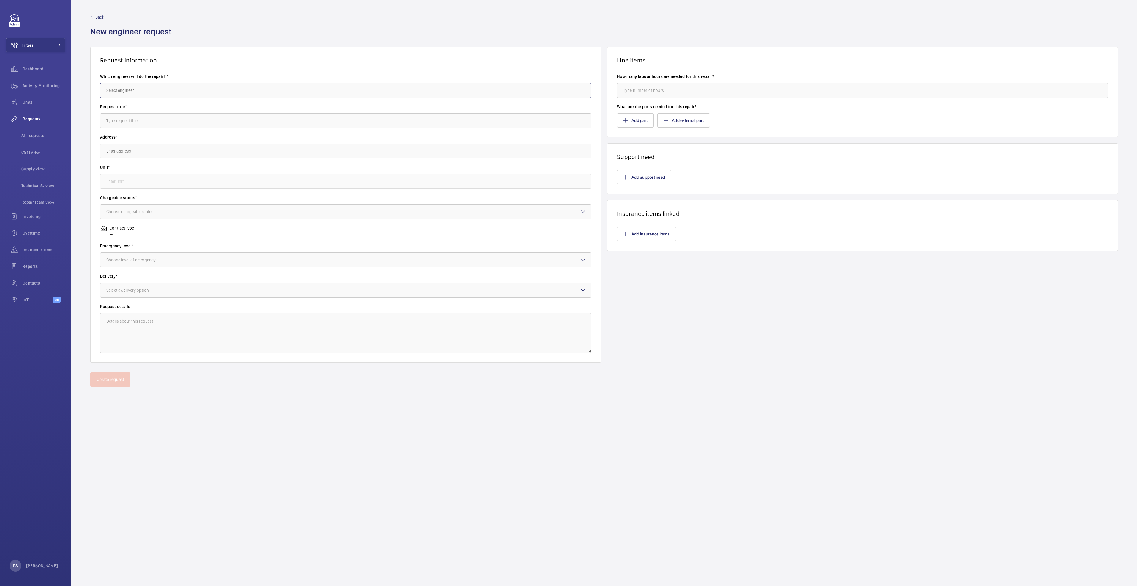
click at [196, 84] on input "text" at bounding box center [345, 90] width 491 height 15
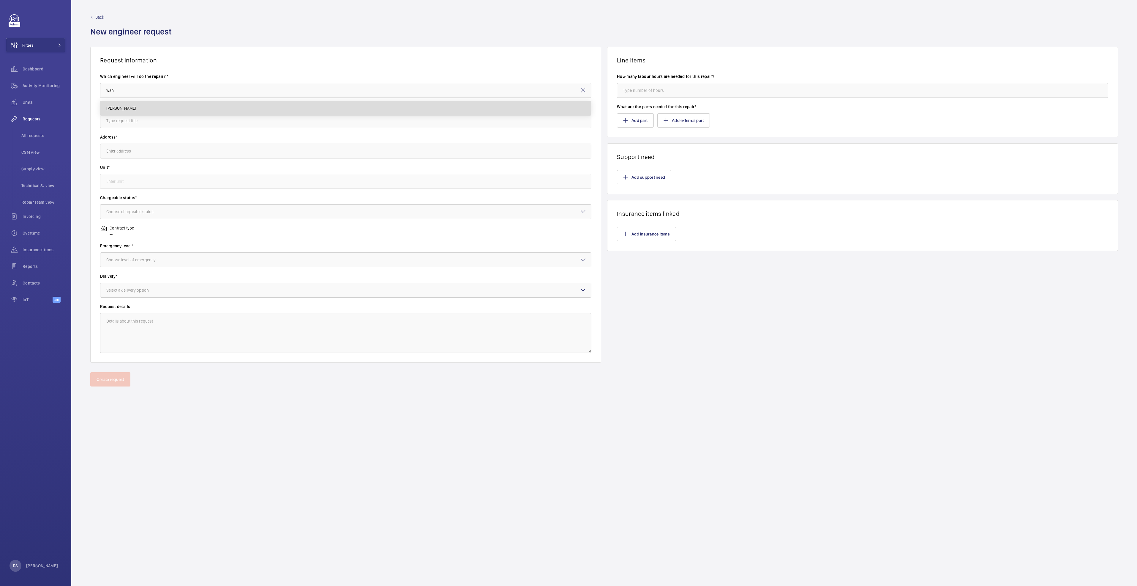
click at [133, 104] on mat-option "[PERSON_NAME]" at bounding box center [345, 108] width 491 height 14
type input "[PERSON_NAME]"
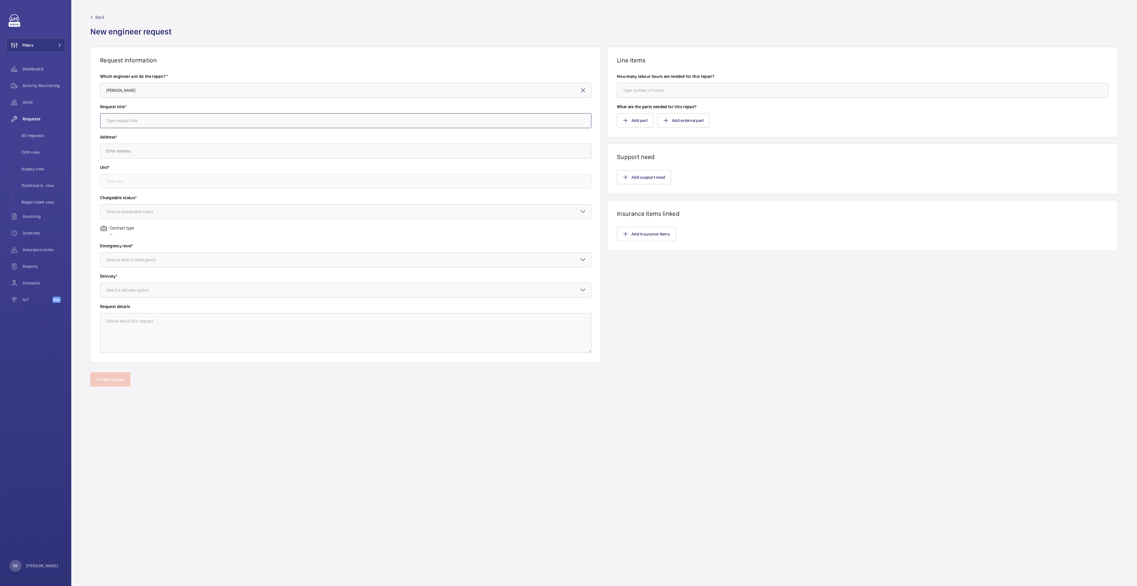
click at [134, 121] on input "text" at bounding box center [345, 120] width 491 height 15
type input "replacement of step rollers for E10 and E11"
click at [174, 145] on input "text" at bounding box center [345, 151] width 491 height 15
click at [152, 152] on input "text" at bounding box center [345, 151] width 491 height 15
click at [183, 199] on span "[GEOGRAPHIC_DATA] (TBP LLP) [STREET_ADDRESS]" at bounding box center [151, 198] width 91 height 6
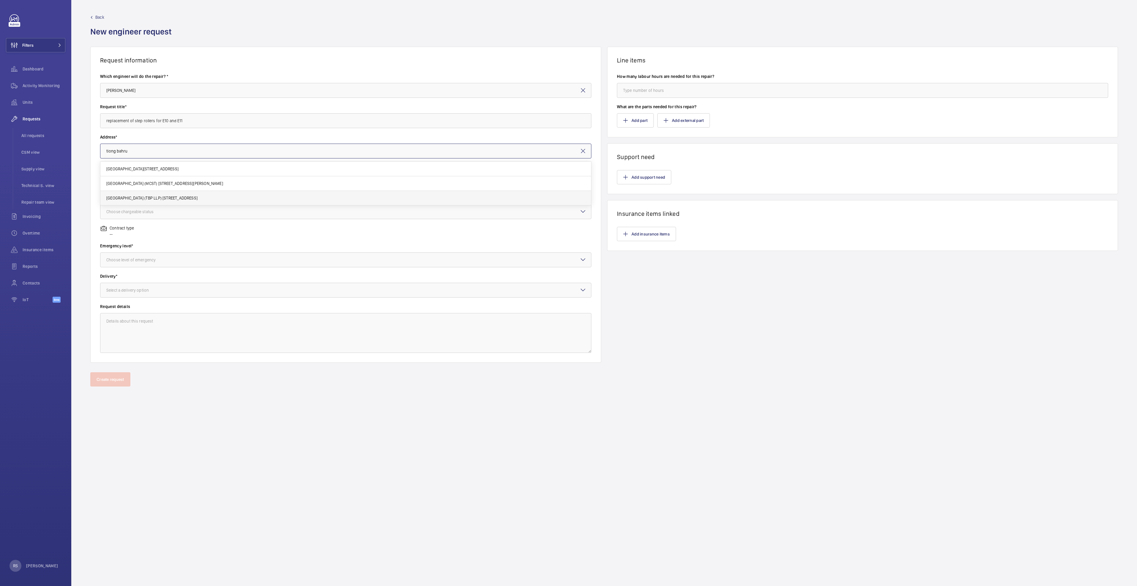
type input "[GEOGRAPHIC_DATA] (TBP LLP) [STREET_ADDRESS]"
click at [176, 178] on input "text" at bounding box center [345, 181] width 491 height 15
click at [897, 396] on div "Create request" at bounding box center [604, 388] width 1066 height 33
click at [185, 186] on input "text" at bounding box center [345, 181] width 491 height 15
click at [171, 197] on mat-option "ES10 / E4102 - ES10" at bounding box center [345, 199] width 491 height 14
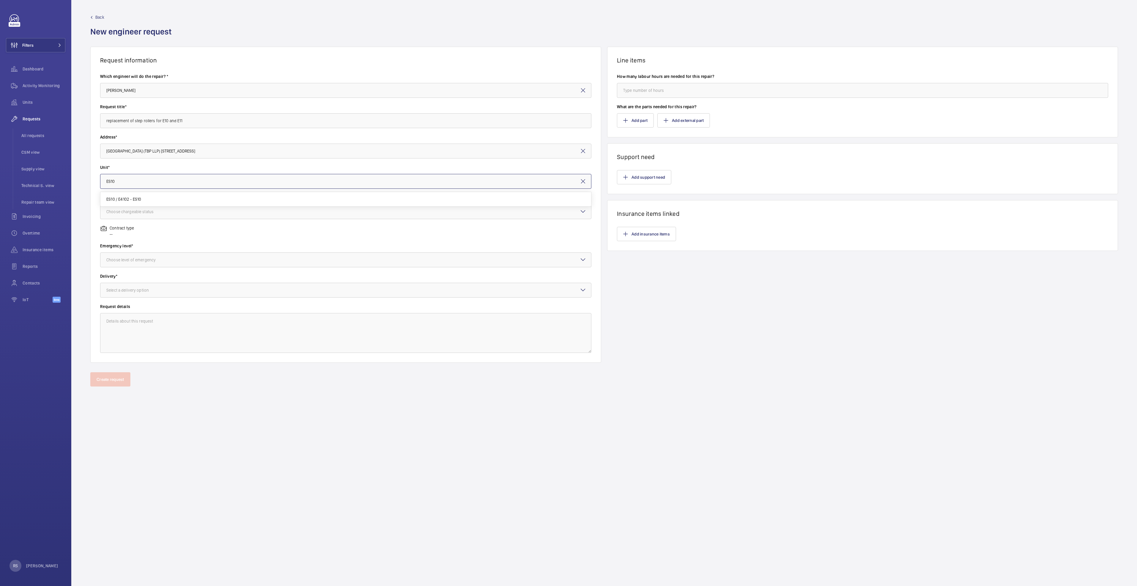
type input "ES10 / E4102 - ES10"
click at [172, 204] on div "Choose chargeable status" at bounding box center [345, 211] width 491 height 15
click at [160, 243] on span "Non chargeable" at bounding box center [345, 244] width 479 height 6
click at [142, 270] on div "Emergency level* Choose level of emergency" at bounding box center [345, 258] width 491 height 30
click at [146, 258] on div "Choose level of emergency" at bounding box center [138, 260] width 64 height 6
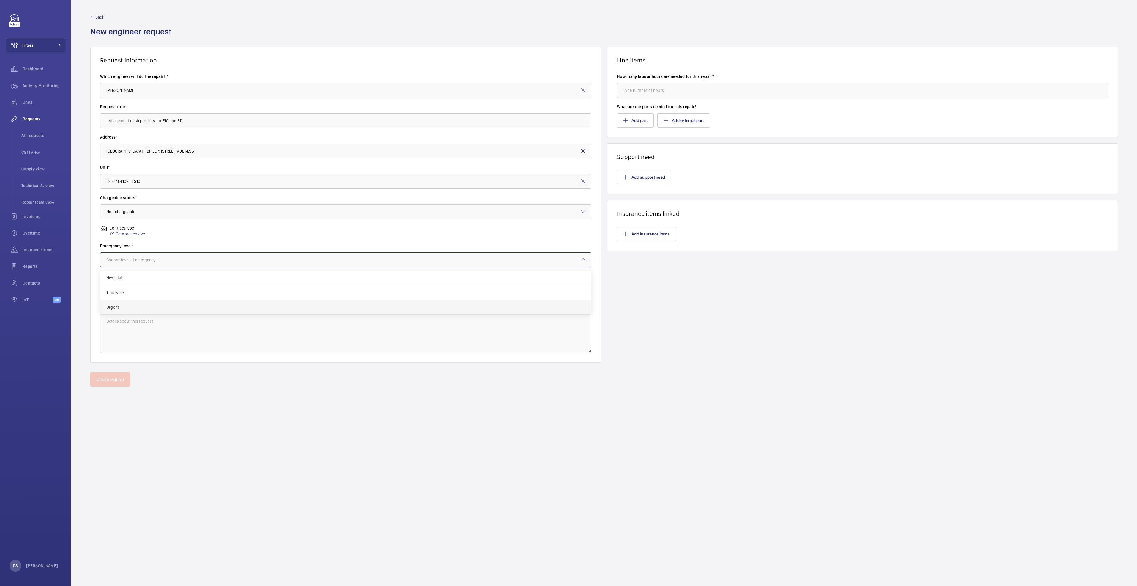
click at [129, 307] on span "Urgent" at bounding box center [345, 307] width 479 height 6
click at [134, 288] on div "Select a delivery option" at bounding box center [134, 290] width 57 height 6
click at [145, 307] on span "Part already taken" at bounding box center [345, 308] width 479 height 6
click at [664, 89] on input "number" at bounding box center [862, 90] width 491 height 15
type input "0"
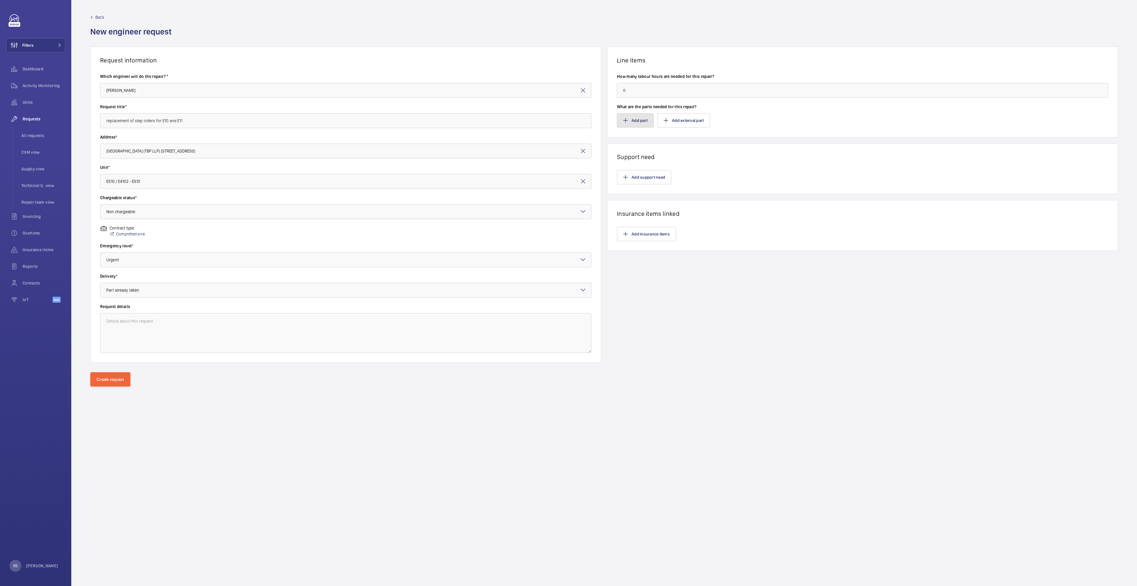
click at [631, 119] on button "Add part" at bounding box center [635, 120] width 37 height 14
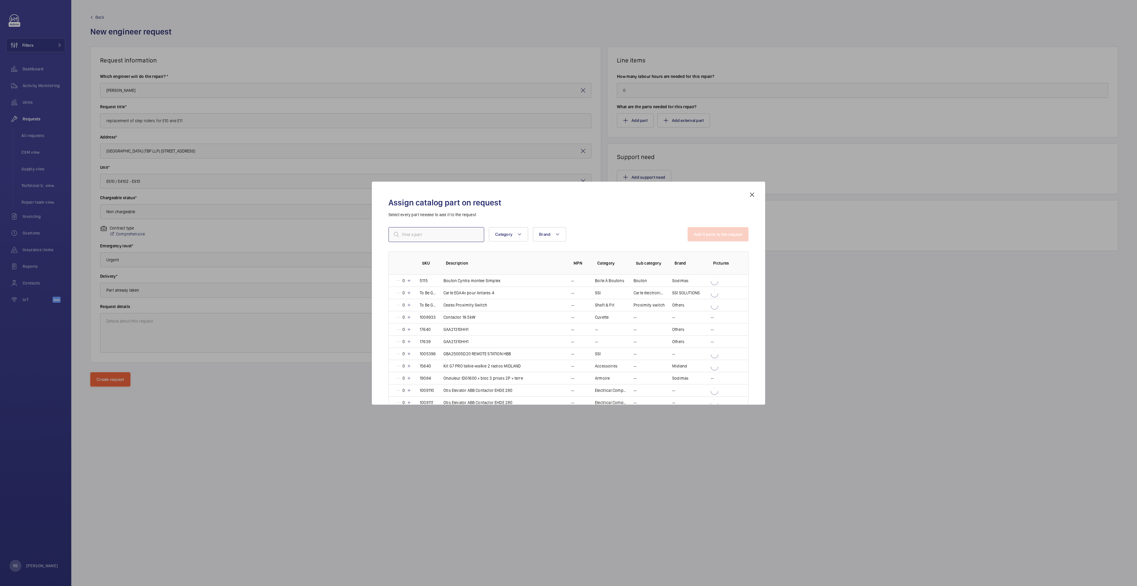
click at [419, 238] on input "text" at bounding box center [437, 234] width 96 height 15
type input "e"
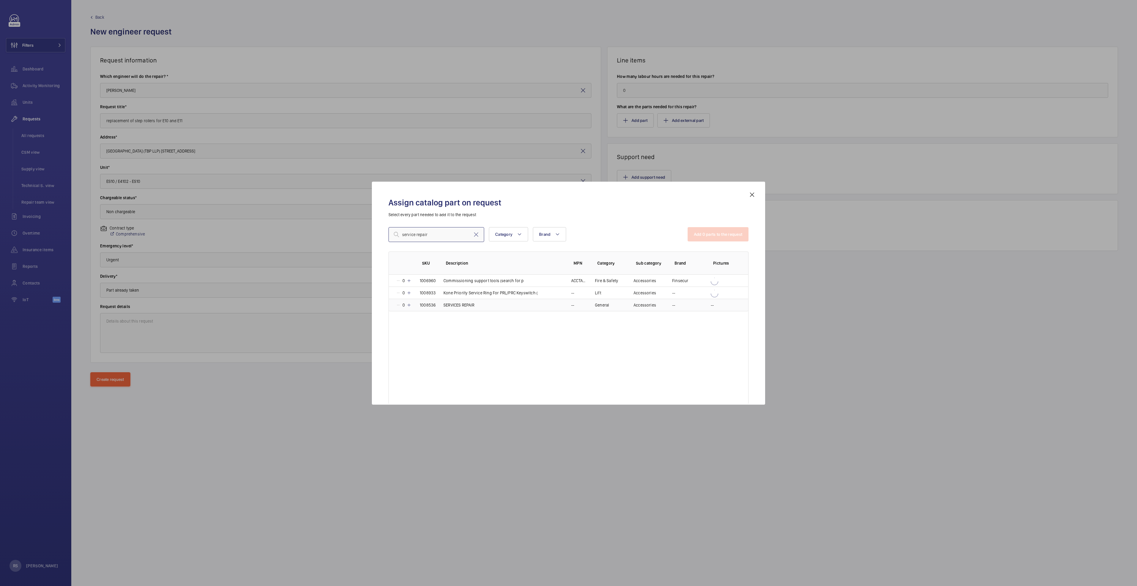
type input "service repair"
click at [410, 302] on mat-icon at bounding box center [409, 304] width 5 height 5
click at [713, 237] on button "Add 1 parts to the request" at bounding box center [719, 234] width 60 height 14
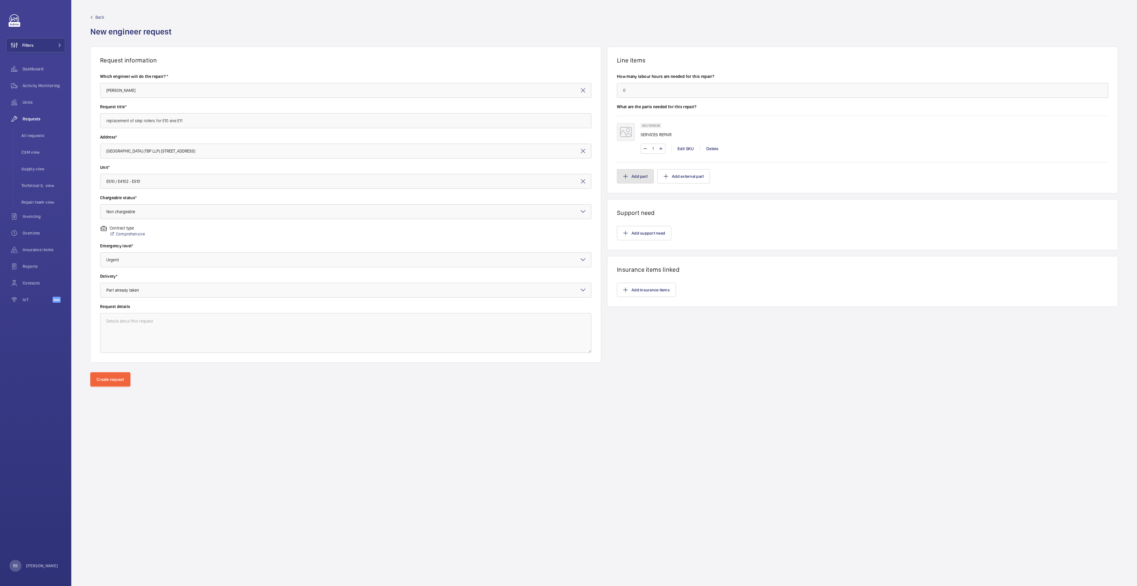
click at [638, 178] on button "Add part" at bounding box center [635, 176] width 37 height 14
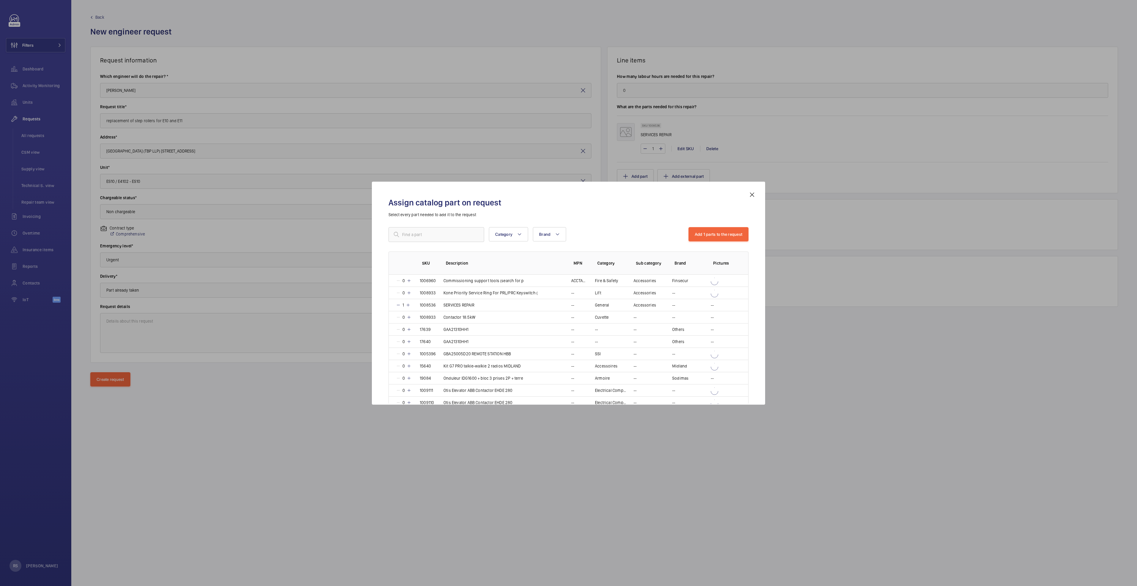
click at [750, 193] on mat-icon at bounding box center [752, 194] width 7 height 7
click at [648, 228] on button "Add support need" at bounding box center [644, 233] width 54 height 14
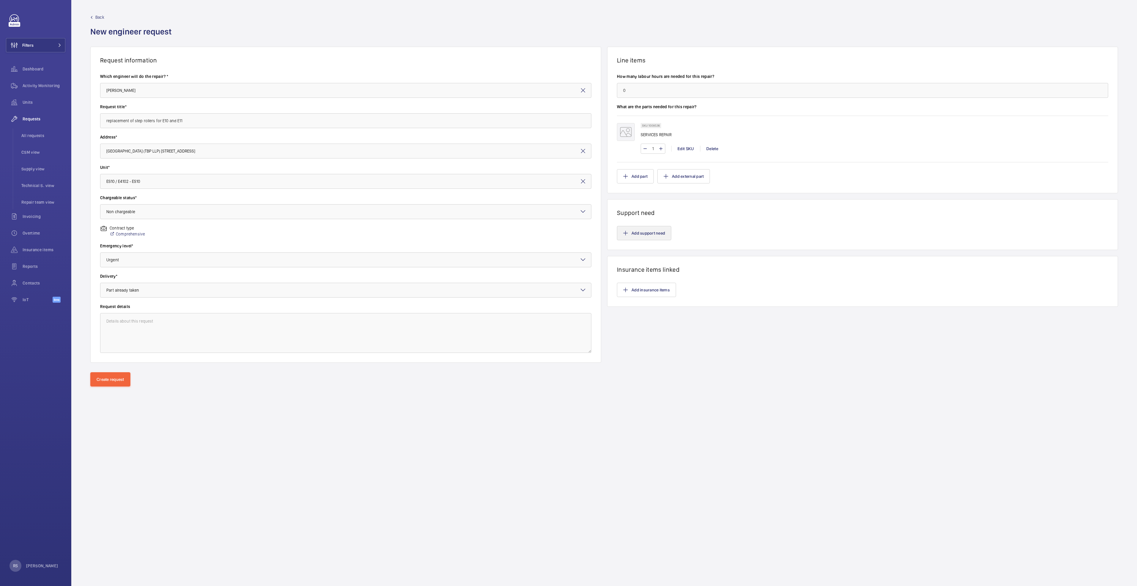
click at [644, 232] on div at bounding box center [568, 293] width 1137 height 586
click at [625, 235] on mat-icon "button" at bounding box center [625, 233] width 5 height 5
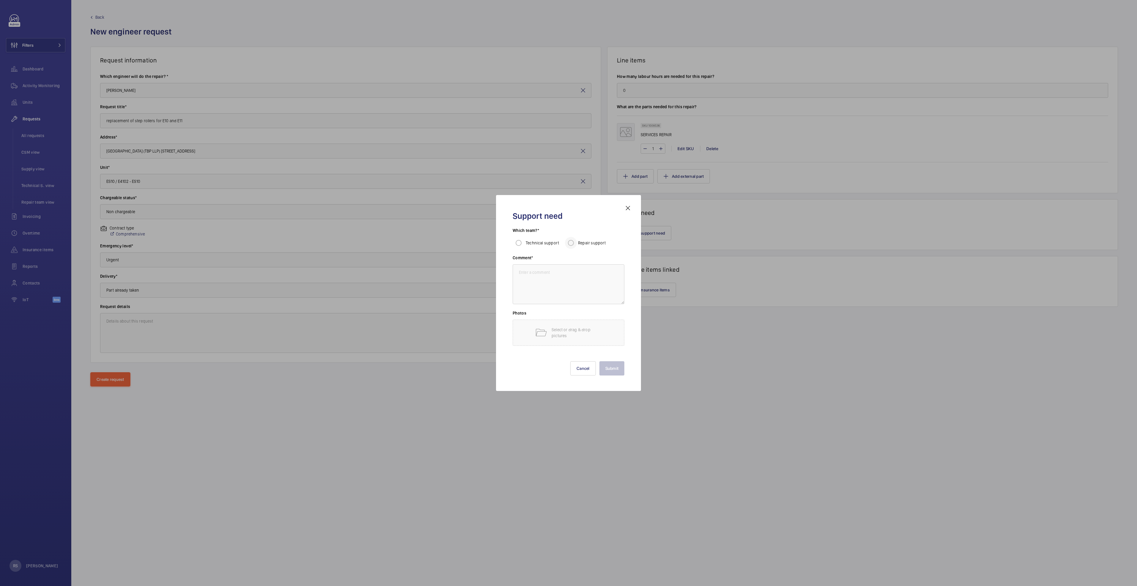
click at [581, 241] on span "Repair support" at bounding box center [592, 242] width 28 height 5
click at [577, 241] on input "Repair support" at bounding box center [571, 243] width 12 height 12
radio input "true"
click at [569, 244] on input "Repair support" at bounding box center [571, 243] width 12 height 12
click at [567, 284] on textarea at bounding box center [569, 284] width 112 height 40
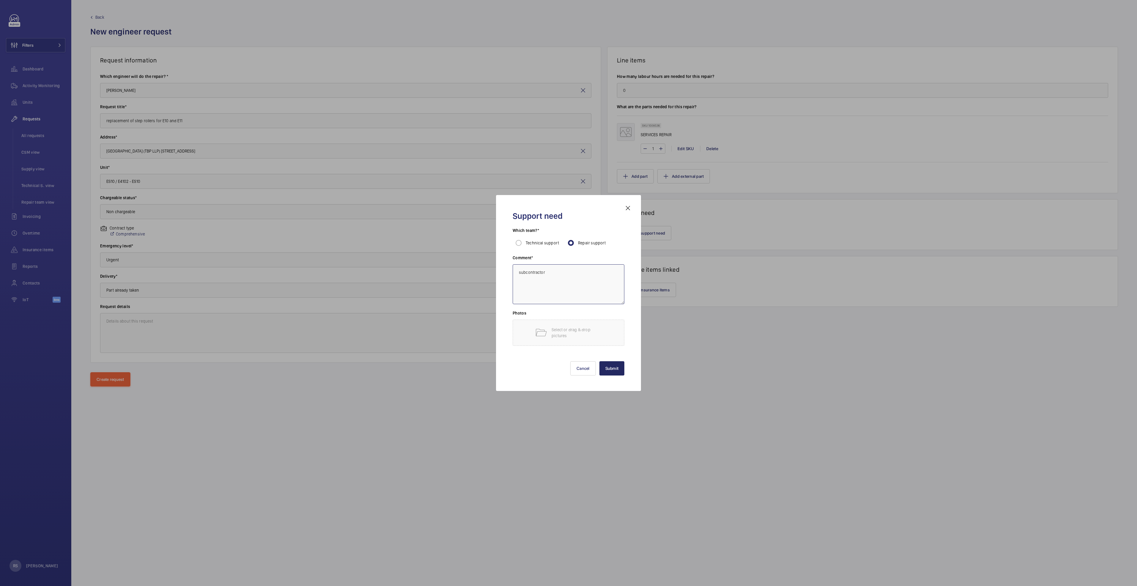
type textarea "subcontractor"
click at [623, 373] on button "Submit" at bounding box center [612, 368] width 25 height 14
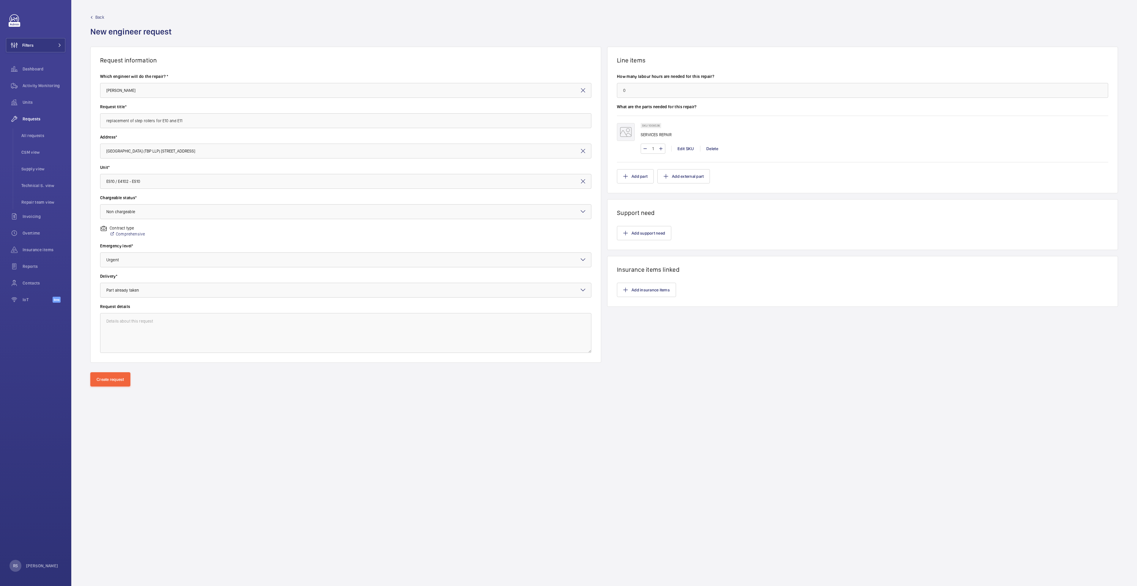
click at [661, 364] on div "Request information Which engineer will do the repair? * [PERSON_NAME] Request …" at bounding box center [604, 209] width 1066 height 325
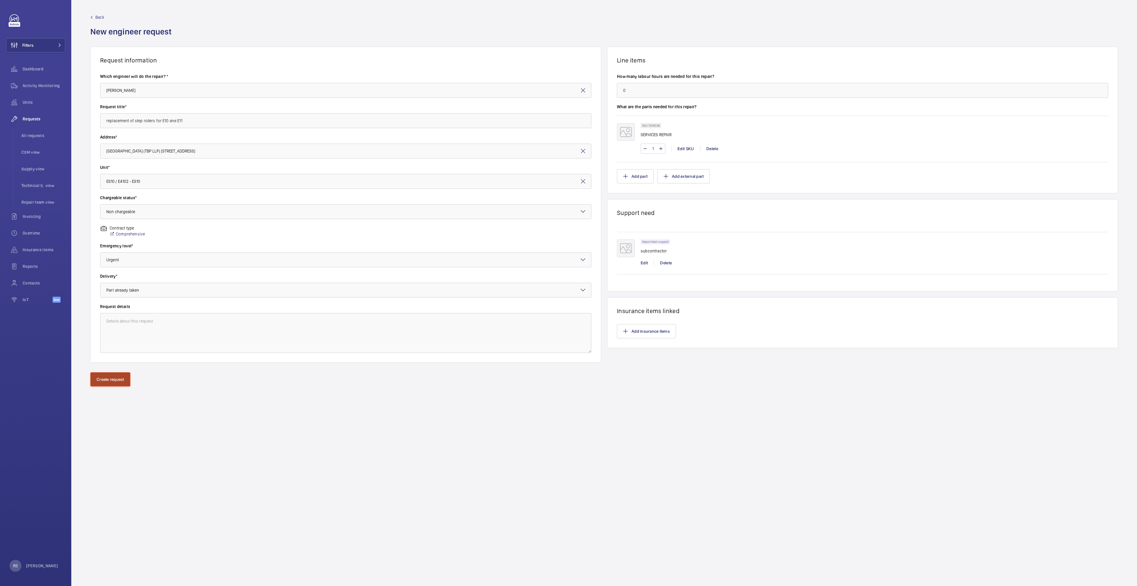
click at [114, 381] on button "Create request" at bounding box center [110, 379] width 40 height 14
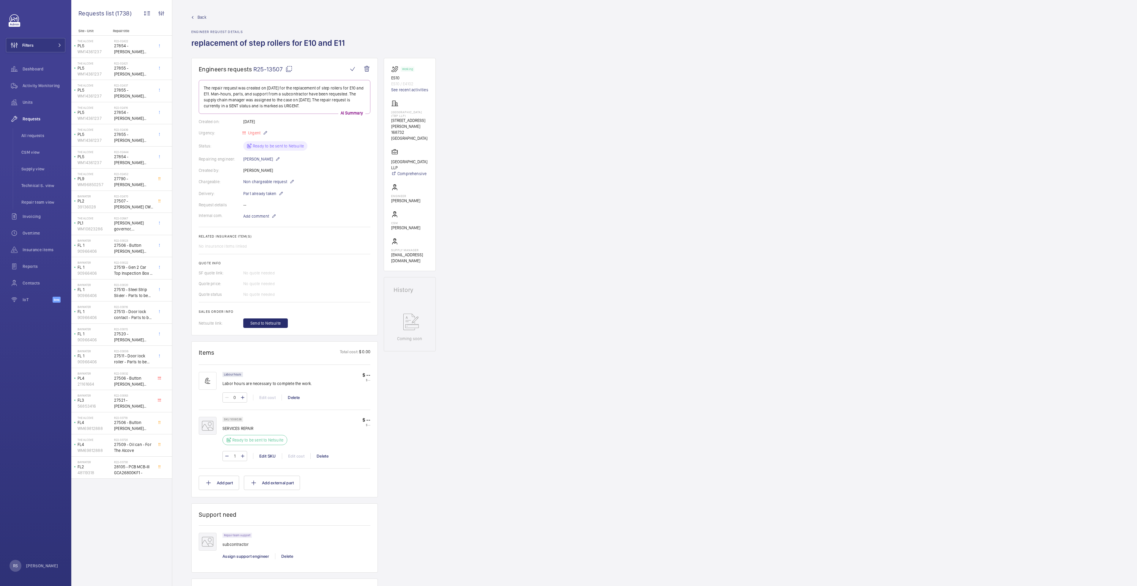
click at [201, 19] on span "Back" at bounding box center [202, 17] width 9 height 6
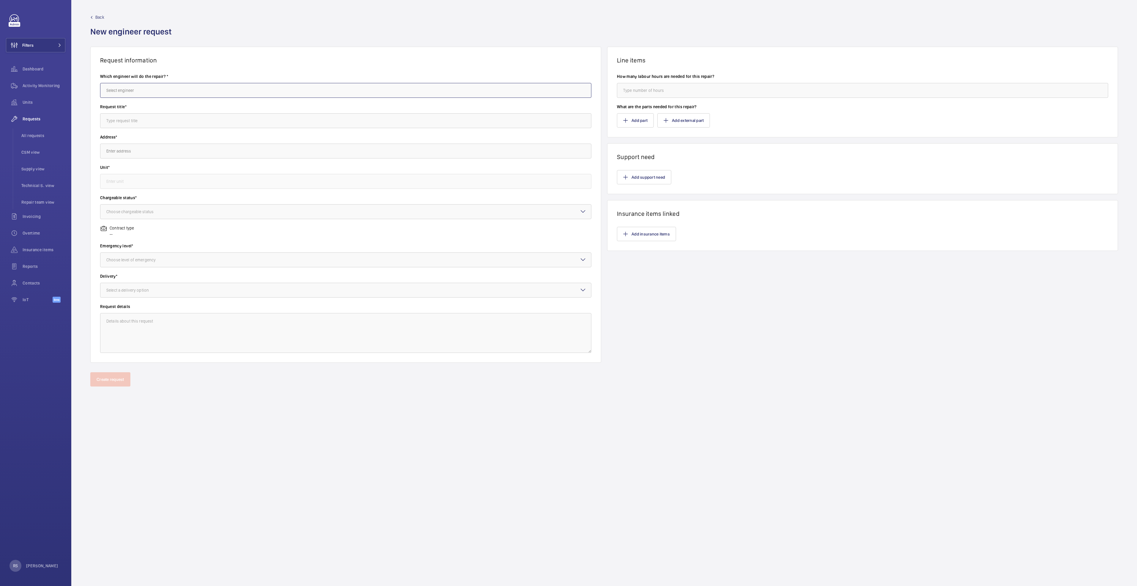
click at [214, 97] on input "text" at bounding box center [345, 90] width 491 height 15
click at [174, 105] on mat-option "[PERSON_NAME]" at bounding box center [345, 108] width 491 height 14
type input "[PERSON_NAME]"
click at [148, 122] on input "text" at bounding box center [345, 120] width 491 height 15
type input "Repair of step track"
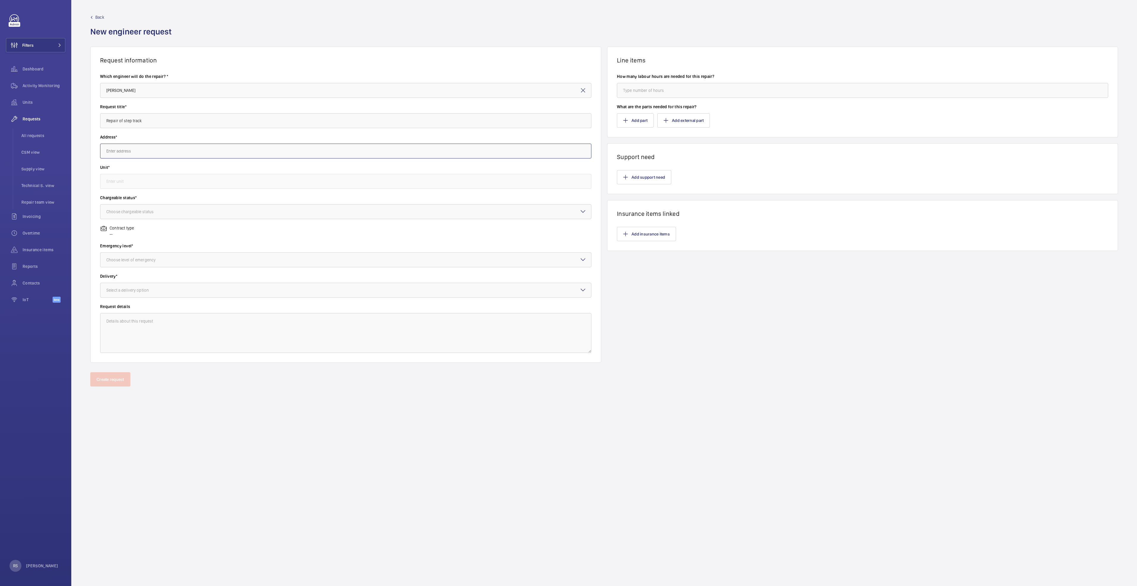
click at [146, 149] on input "text" at bounding box center [345, 151] width 491 height 15
click at [179, 185] on span "The Centrepoint ([GEOGRAPHIC_DATA]) [STREET_ADDRESS]" at bounding box center [159, 183] width 106 height 6
click at [170, 184] on input "text" at bounding box center [345, 181] width 491 height 15
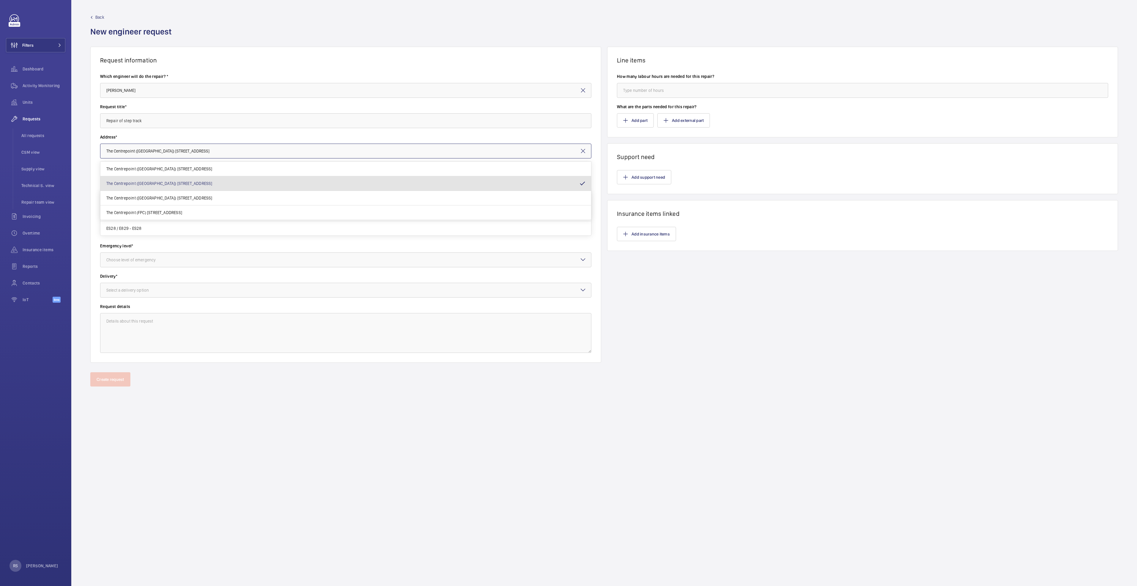
click at [298, 153] on input "The Centrepoint ([GEOGRAPHIC_DATA]) [STREET_ADDRESS]" at bounding box center [345, 151] width 491 height 15
click at [191, 197] on span "The Centrepoint ([GEOGRAPHIC_DATA]) [STREET_ADDRESS]" at bounding box center [159, 198] width 106 height 6
type input "The Centrepoint ([GEOGRAPHIC_DATA]) [STREET_ADDRESS]"
click at [158, 182] on input "text" at bounding box center [345, 181] width 491 height 15
click at [115, 263] on mat-option "ES3 / E805 - ES3" at bounding box center [345, 257] width 491 height 15
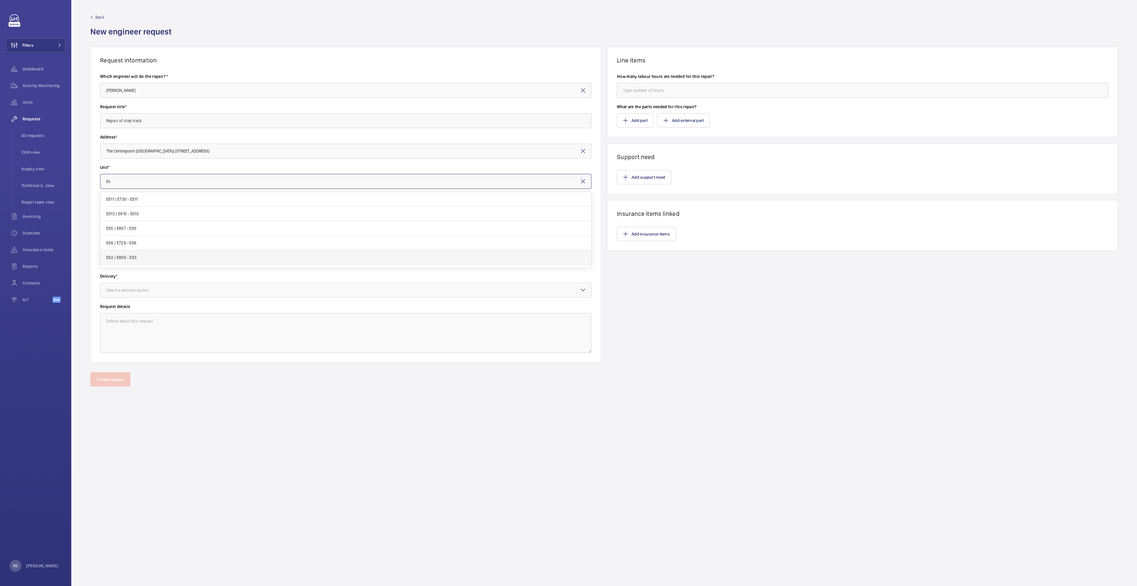
type input "ES3 / E805 - ES3"
click at [127, 214] on div "Choose chargeable status" at bounding box center [137, 212] width 62 height 6
drag, startPoint x: 125, startPoint y: 242, endPoint x: 120, endPoint y: 242, distance: 4.5
click at [121, 242] on span "Non chargeable" at bounding box center [345, 244] width 479 height 6
click at [119, 259] on div "Choose level of emergency" at bounding box center [138, 260] width 64 height 6
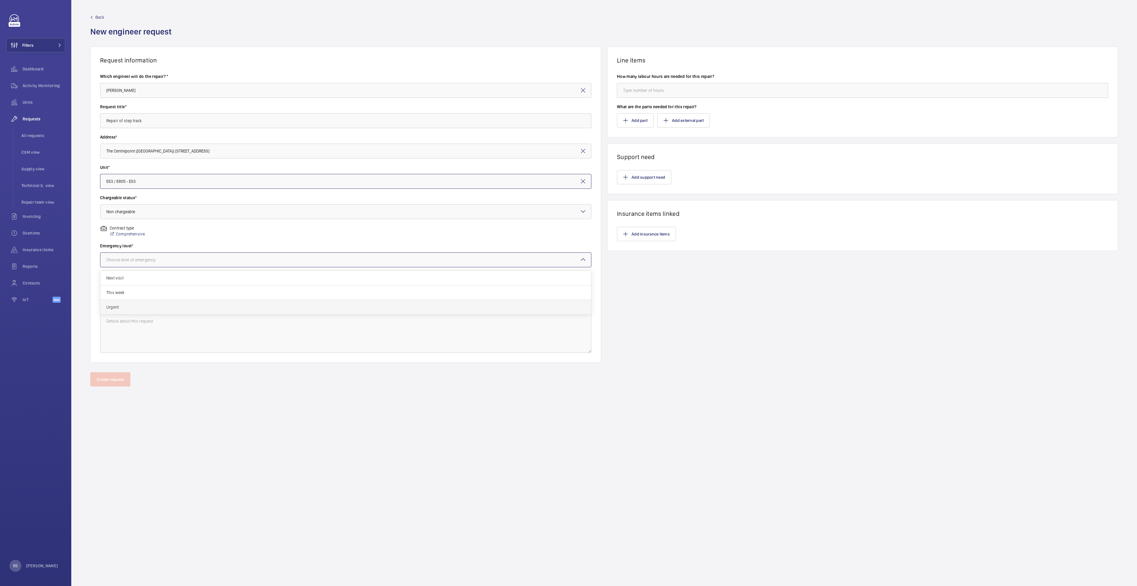
click at [122, 305] on span "Urgent" at bounding box center [345, 307] width 479 height 6
click at [137, 276] on label "Delivery*" at bounding box center [345, 276] width 491 height 6
click at [136, 295] on div at bounding box center [345, 290] width 491 height 14
click at [123, 311] on span "Part already taken" at bounding box center [345, 308] width 479 height 6
click at [718, 92] on input "number" at bounding box center [862, 90] width 491 height 15
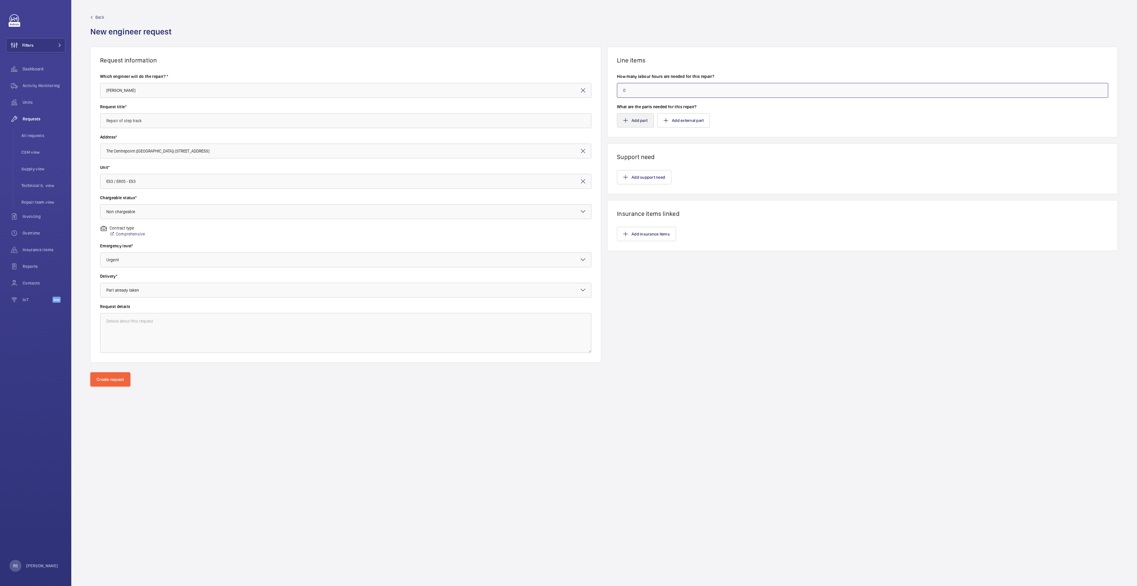
type input "0"
click at [631, 124] on button "Add part" at bounding box center [635, 120] width 37 height 14
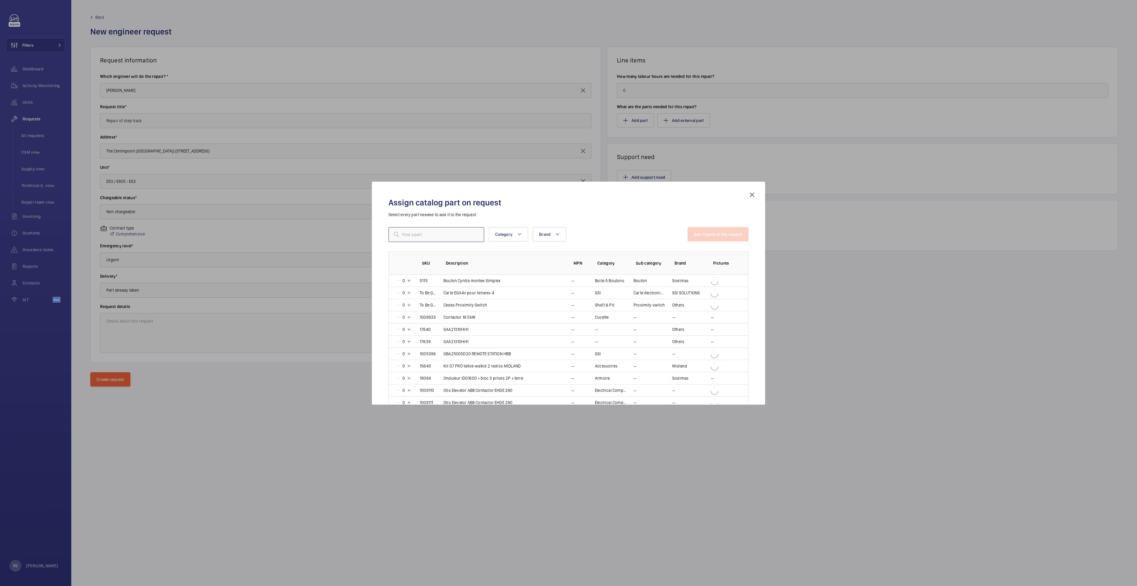
click at [408, 239] on input "text" at bounding box center [437, 234] width 96 height 15
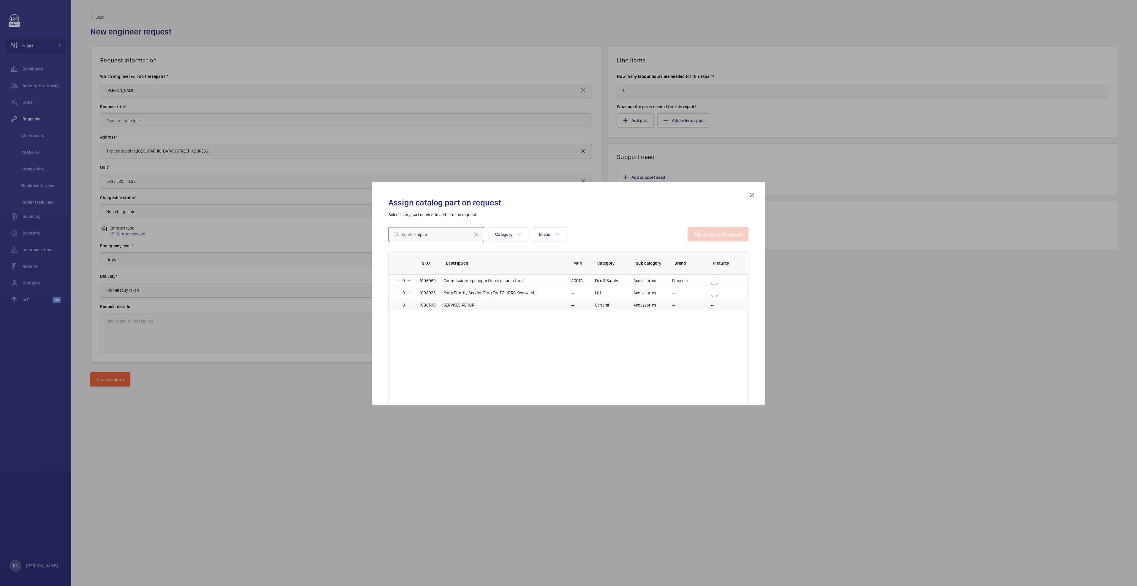
type input "service repair"
click at [456, 307] on p "SERVICES REPAIR" at bounding box center [459, 305] width 31 height 6
click at [697, 234] on button "Add 1 parts to the request" at bounding box center [719, 234] width 60 height 14
click at [652, 127] on button "Add part" at bounding box center [635, 120] width 37 height 14
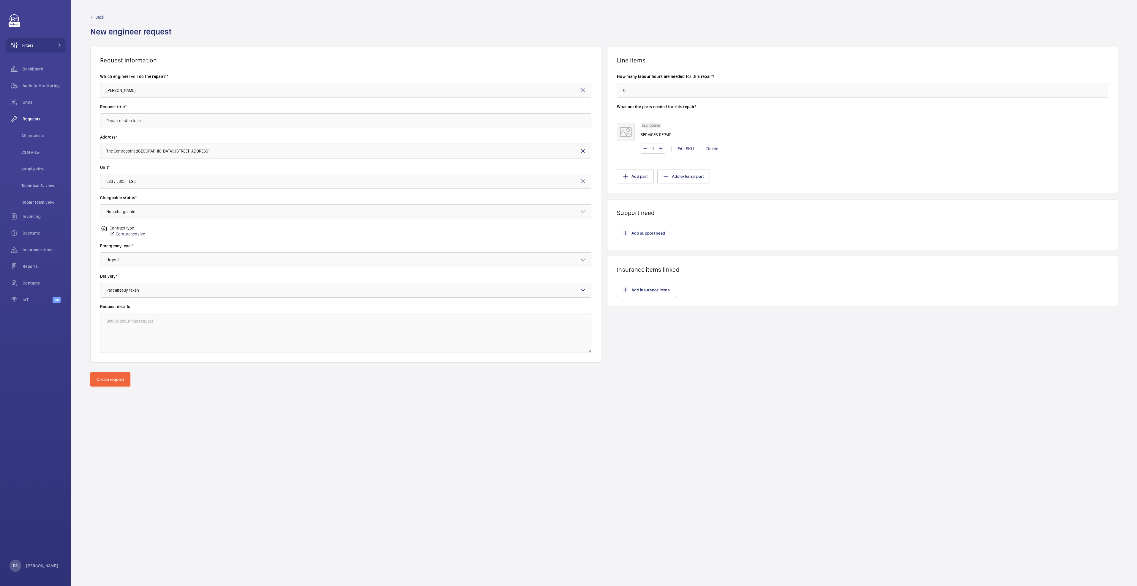
click at [642, 177] on div at bounding box center [568, 293] width 1137 height 586
click at [755, 193] on div "Assign catalog part on request Select every part needed to add it to the reques…" at bounding box center [568, 293] width 393 height 223
click at [634, 233] on button "Add support need" at bounding box center [644, 233] width 54 height 14
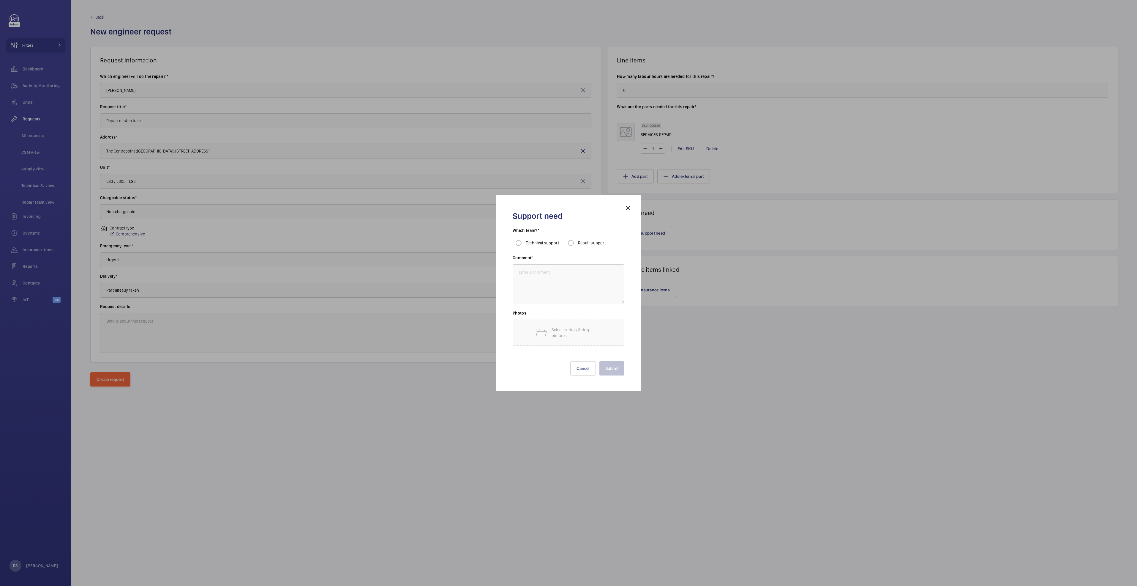
click at [579, 237] on div "Repair support" at bounding box center [585, 243] width 41 height 12
click at [582, 242] on span "Repair support" at bounding box center [592, 242] width 28 height 5
click at [577, 242] on input "Repair support" at bounding box center [571, 243] width 12 height 12
radio input "true"
click at [570, 243] on input "Repair support" at bounding box center [571, 243] width 12 height 12
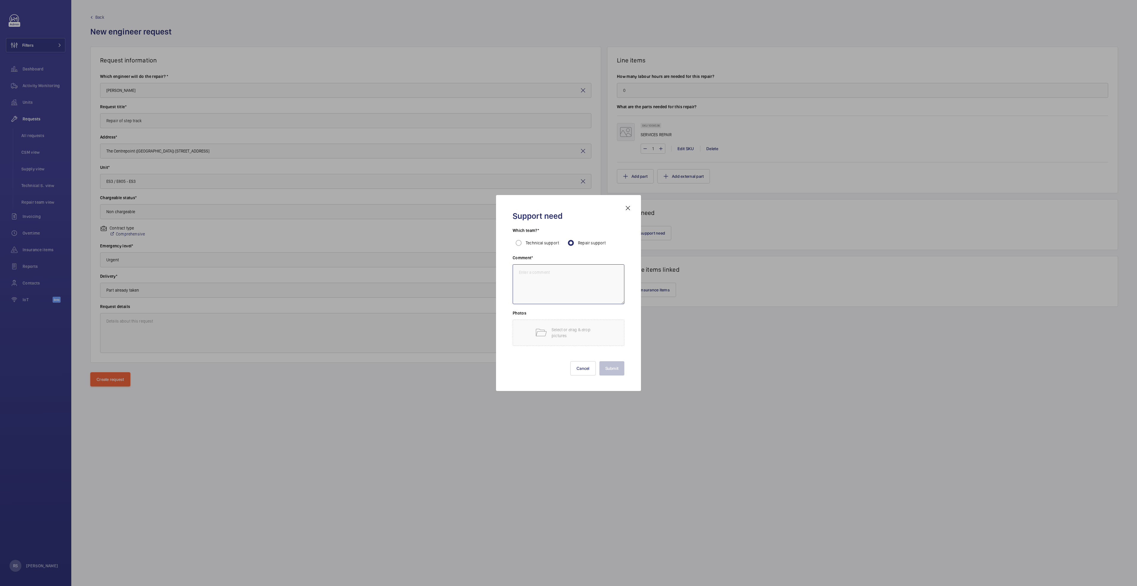
click at [559, 276] on textarea at bounding box center [569, 284] width 112 height 40
type textarea "subcontractor"
click at [609, 362] on button "Submit" at bounding box center [612, 368] width 25 height 14
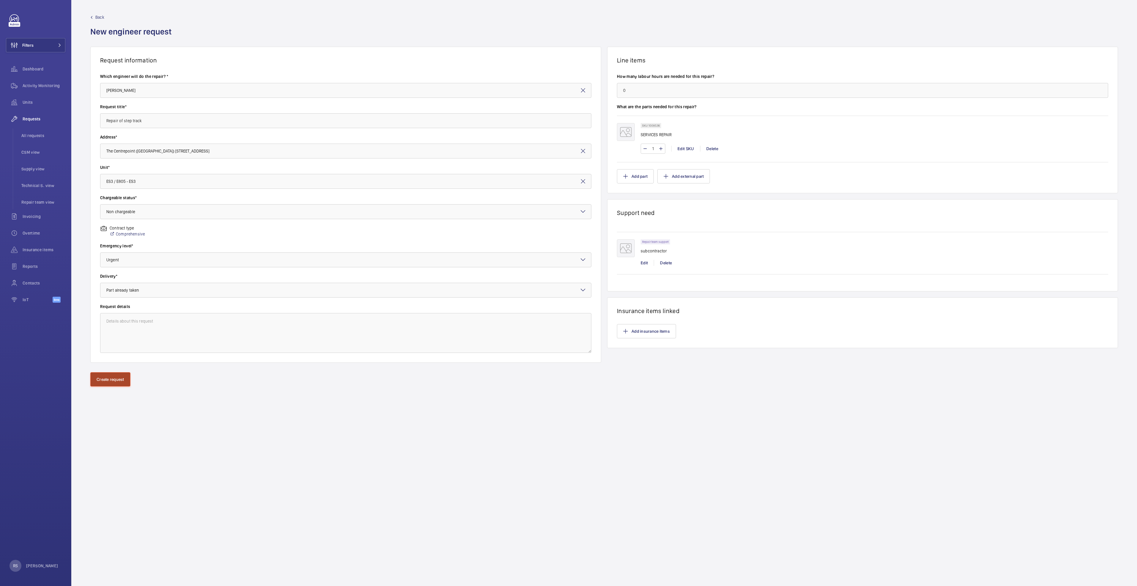
click at [99, 385] on button "Create request" at bounding box center [110, 379] width 40 height 14
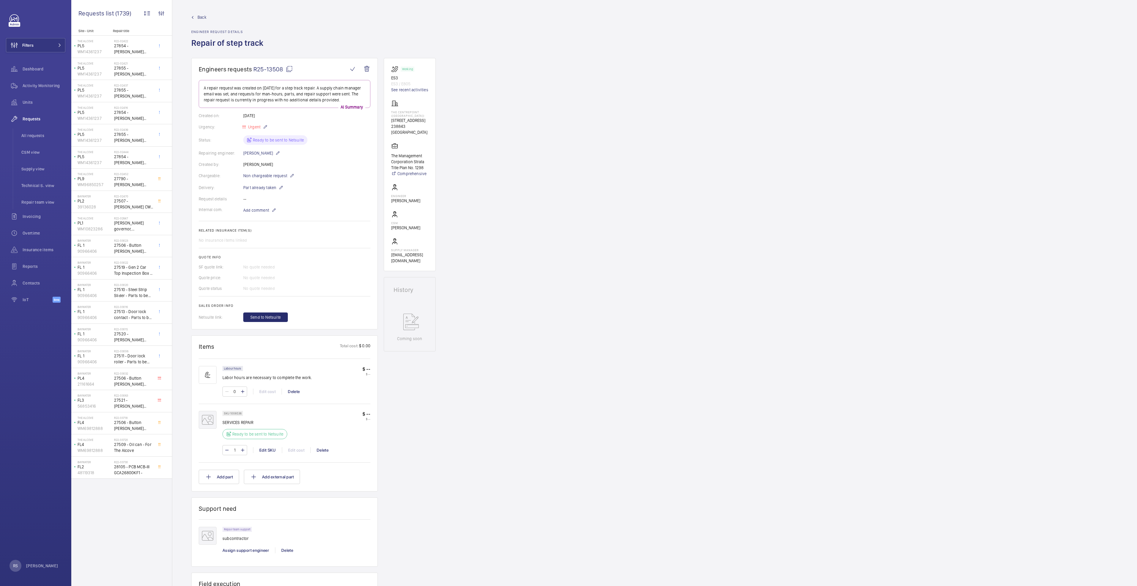
click at [199, 17] on span "Back" at bounding box center [202, 17] width 9 height 6
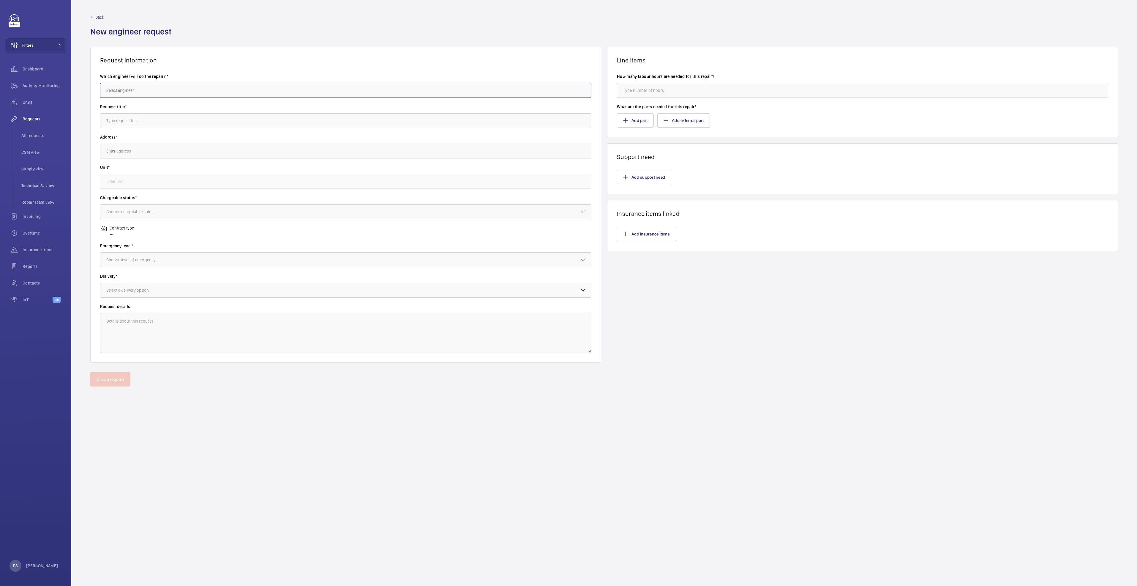
click at [232, 94] on input "text" at bounding box center [345, 90] width 491 height 15
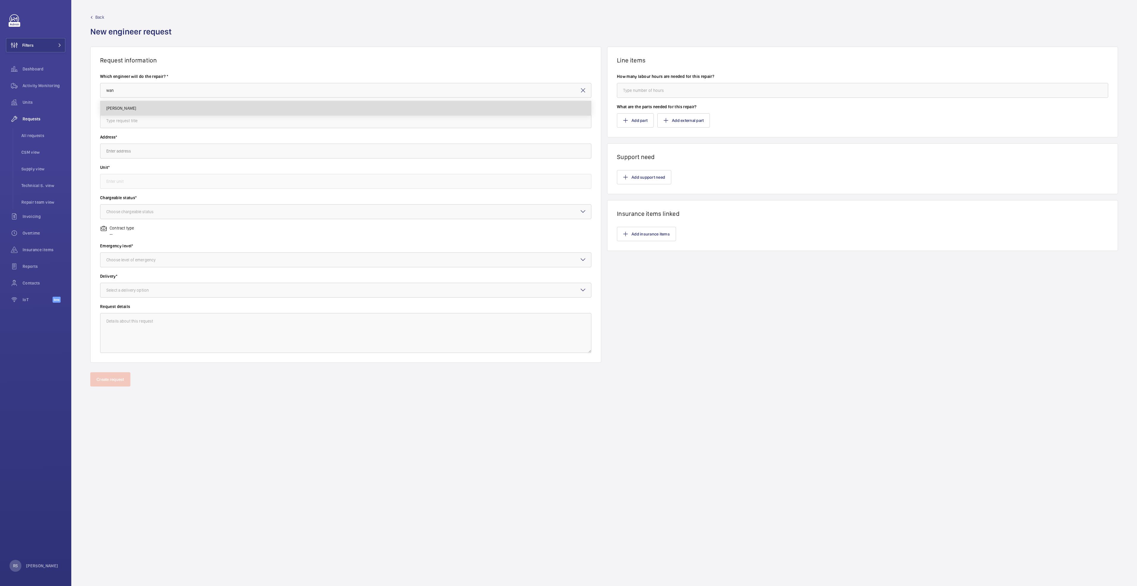
click at [177, 114] on mat-option "[PERSON_NAME]" at bounding box center [345, 108] width 491 height 14
type input "[PERSON_NAME]"
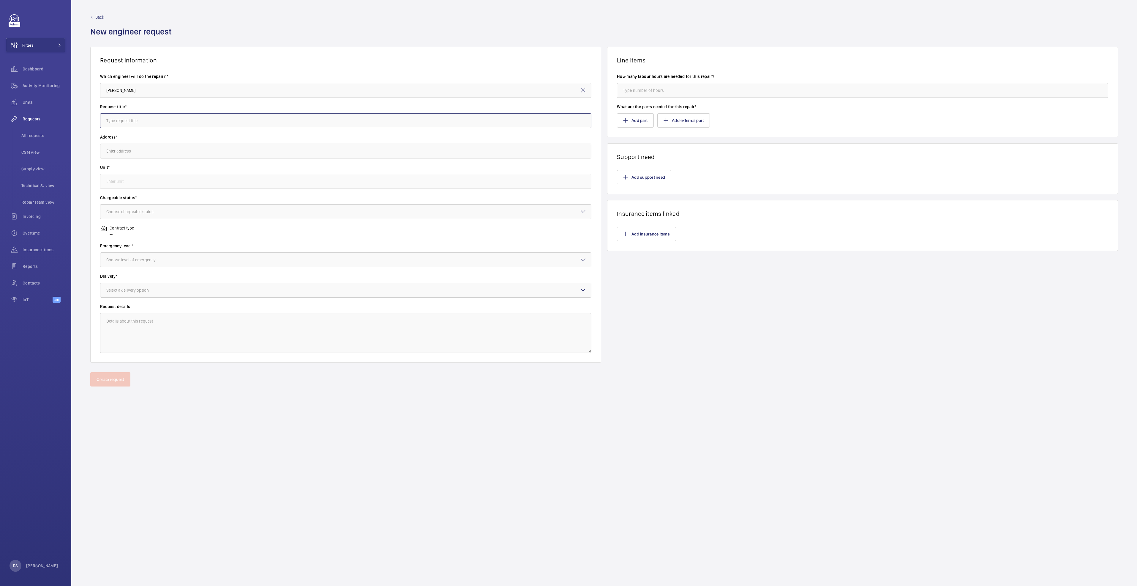
click at [155, 121] on input "text" at bounding box center [345, 120] width 491 height 15
type input "Shorten Handrail drive chain for E9"
click at [209, 148] on input "text" at bounding box center [345, 151] width 491 height 15
click at [199, 197] on span "The Centrepoint ([GEOGRAPHIC_DATA]) [STREET_ADDRESS]" at bounding box center [159, 198] width 106 height 6
type input "The Centrepoint ([GEOGRAPHIC_DATA]) [STREET_ADDRESS]"
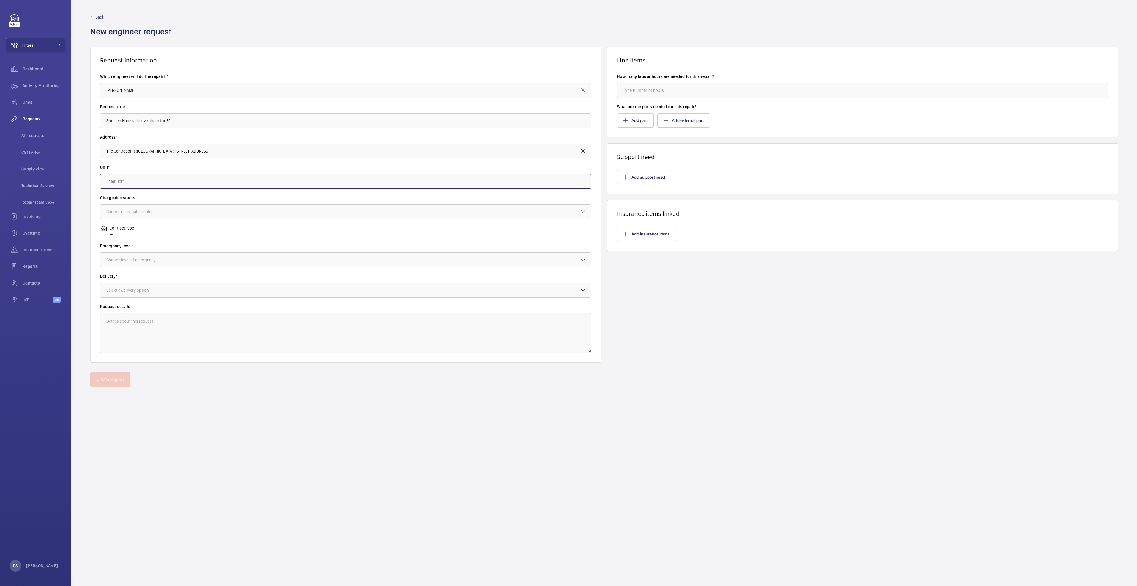
click at [201, 182] on input "text" at bounding box center [345, 181] width 491 height 15
click at [140, 199] on mat-option "ES9 / E811 - ES9" at bounding box center [345, 199] width 491 height 14
type input "ES9 / E811 - ES9"
click at [135, 218] on div at bounding box center [345, 211] width 491 height 14
click at [126, 247] on span "Non chargeable" at bounding box center [345, 244] width 479 height 6
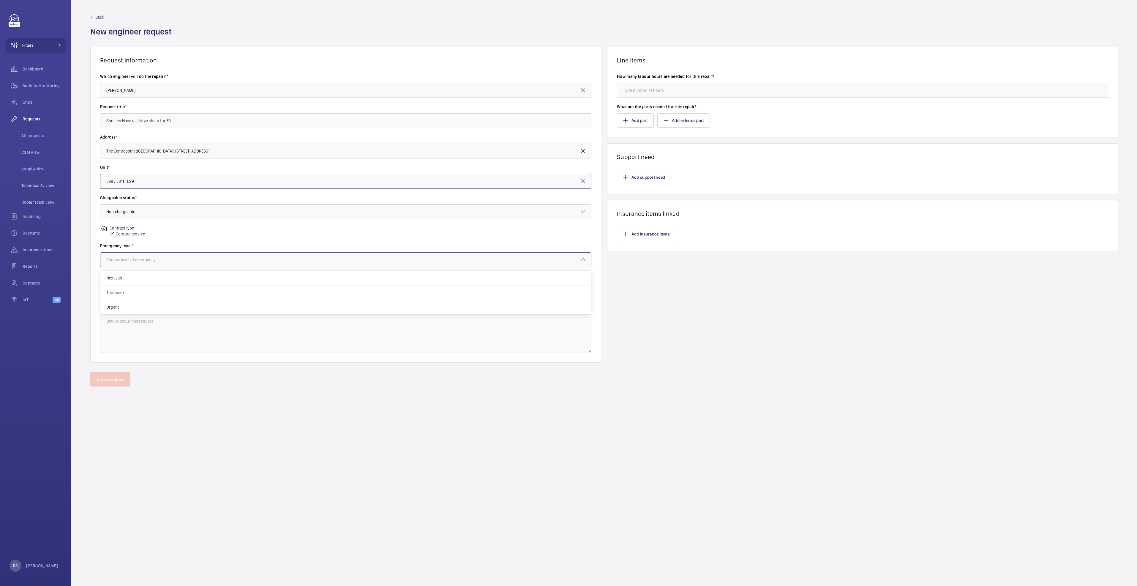
click at [131, 266] on div at bounding box center [345, 260] width 491 height 14
click at [124, 308] on span "Urgent" at bounding box center [345, 307] width 479 height 6
click at [152, 292] on div "Select a delivery option" at bounding box center [134, 290] width 57 height 6
click at [131, 311] on span "Part already taken" at bounding box center [345, 308] width 479 height 6
drag, startPoint x: 716, startPoint y: 89, endPoint x: 716, endPoint y: 96, distance: 7.2
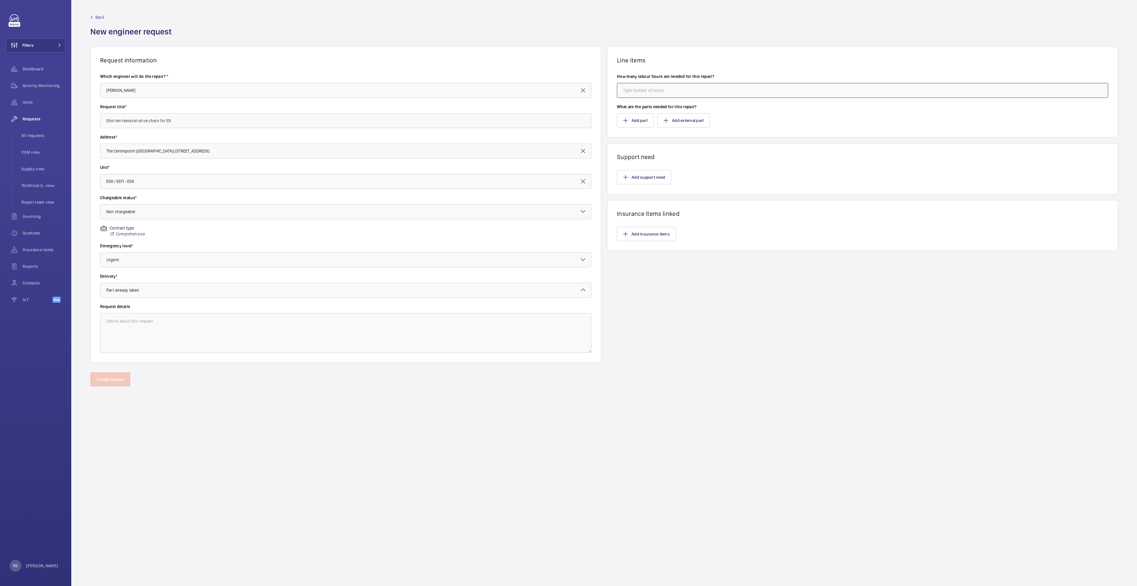
click at [716, 96] on input "number" at bounding box center [862, 90] width 491 height 15
type input "0"
click at [630, 118] on button "Add part" at bounding box center [635, 120] width 37 height 14
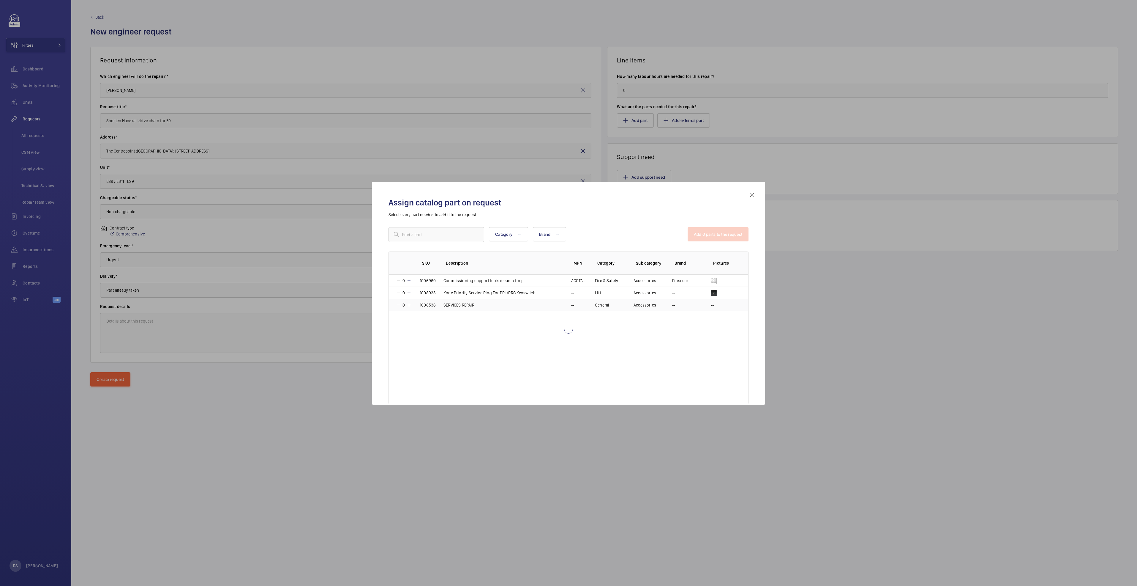
click at [462, 308] on td "SERVICES REPAIR" at bounding box center [501, 305] width 128 height 12
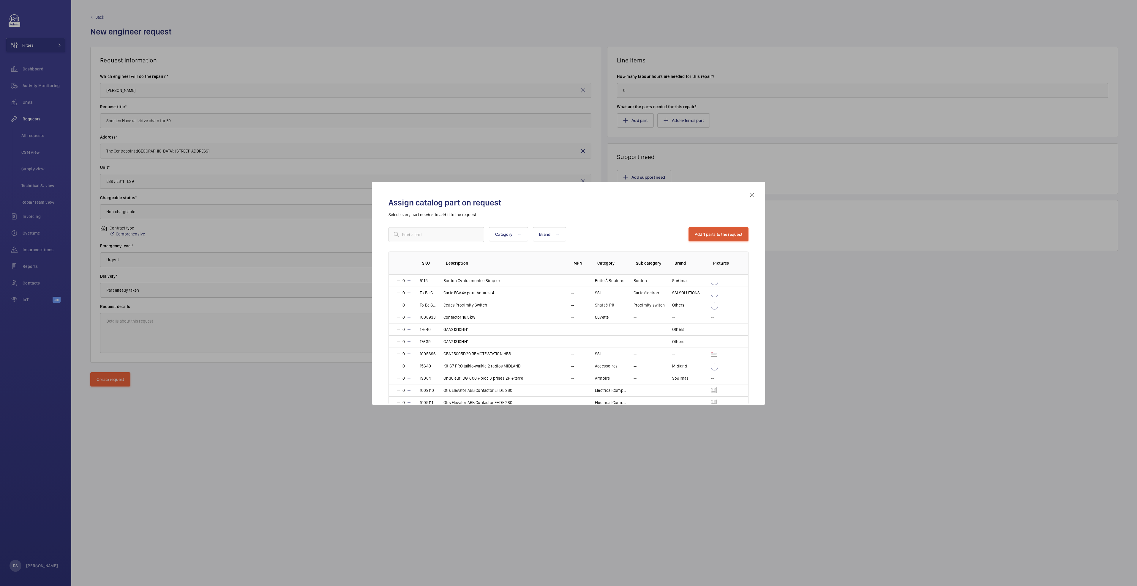
drag, startPoint x: 745, startPoint y: 224, endPoint x: 743, endPoint y: 239, distance: 15.0
click at [745, 224] on div "Assign catalog part on request Select every part needed to add it to the reques…" at bounding box center [569, 297] width 374 height 213
click at [743, 239] on button "Add 1 parts to the request" at bounding box center [719, 234] width 60 height 14
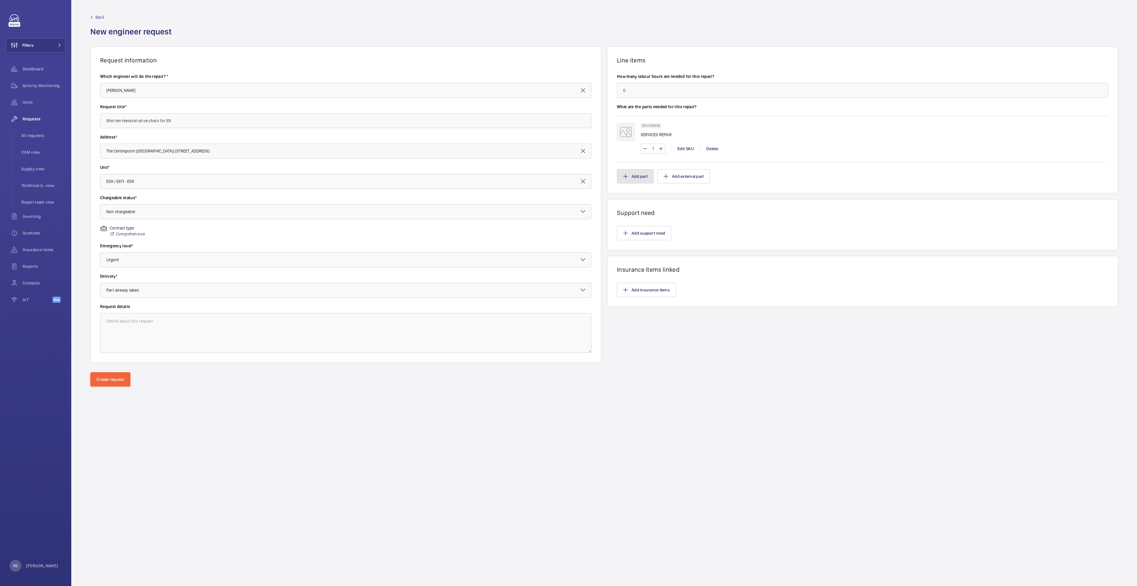
click at [636, 174] on button "Add part" at bounding box center [635, 176] width 37 height 14
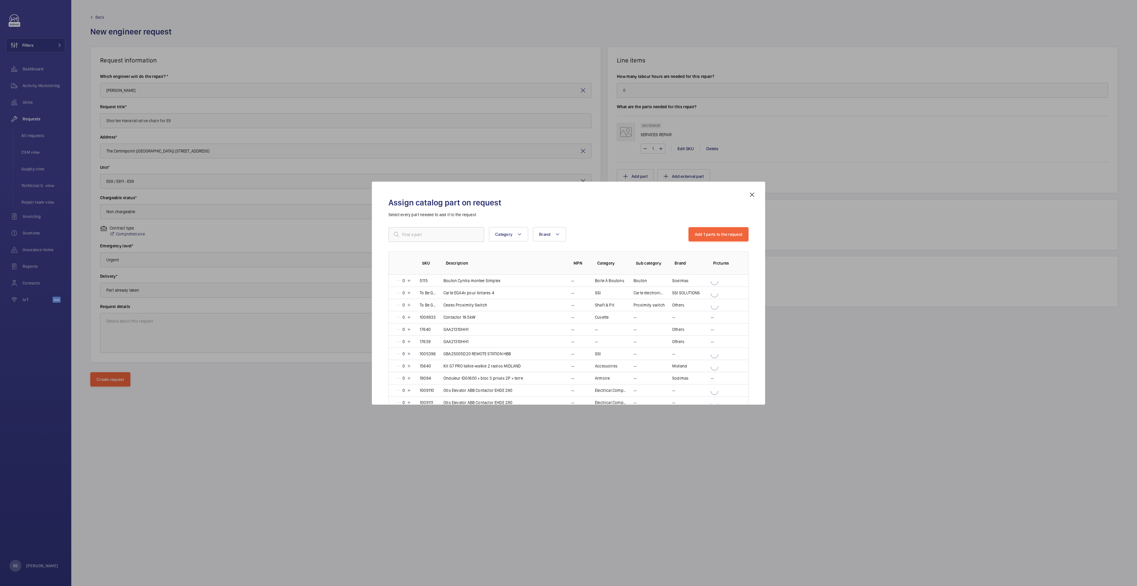
click at [750, 195] on mat-icon at bounding box center [752, 194] width 7 height 7
click at [652, 232] on button "Add support need" at bounding box center [644, 233] width 54 height 14
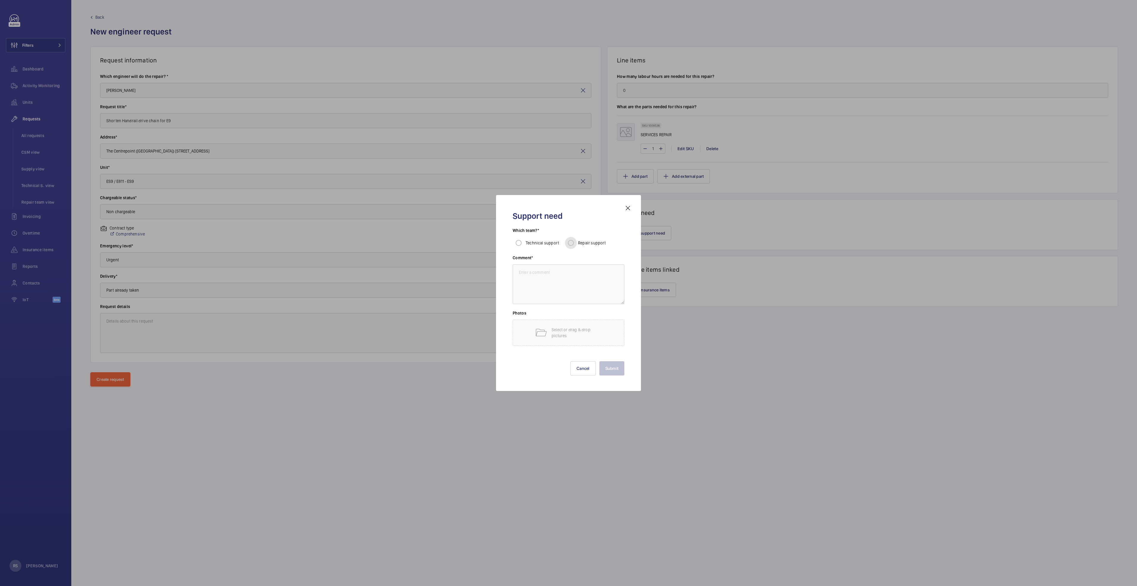
click at [571, 244] on input "Repair support" at bounding box center [571, 243] width 12 height 12
radio input "true"
click at [580, 239] on div "Repair support" at bounding box center [585, 243] width 41 height 12
click at [574, 242] on input "Repair support" at bounding box center [571, 243] width 12 height 12
click at [571, 241] on input "Repair support" at bounding box center [571, 243] width 12 height 12
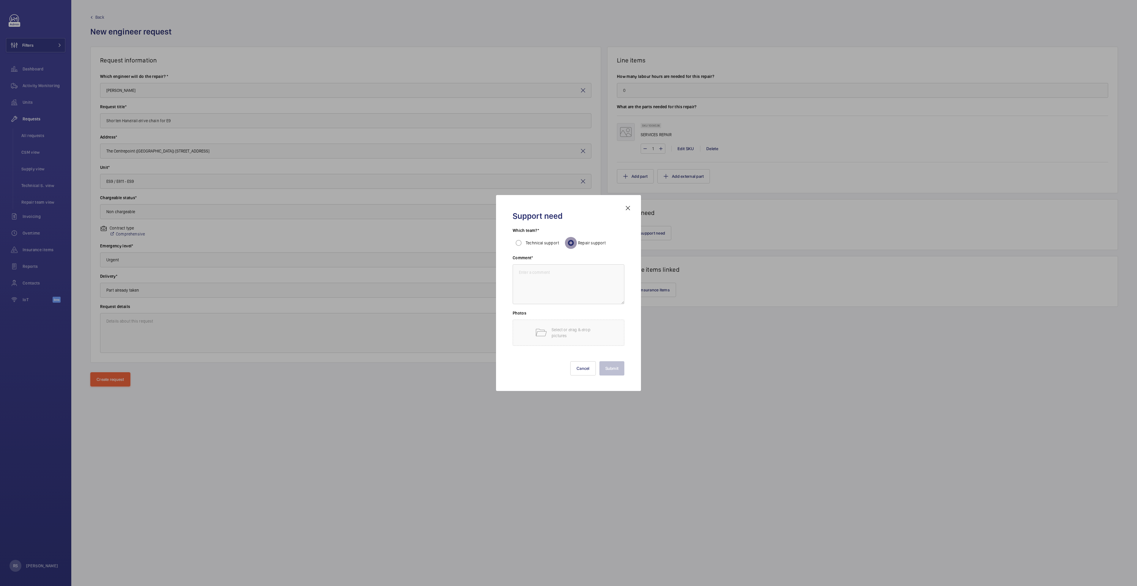
click at [571, 243] on input "Repair support" at bounding box center [571, 243] width 12 height 12
click at [555, 285] on textarea at bounding box center [569, 284] width 112 height 40
click at [557, 280] on textarea at bounding box center [569, 284] width 112 height 40
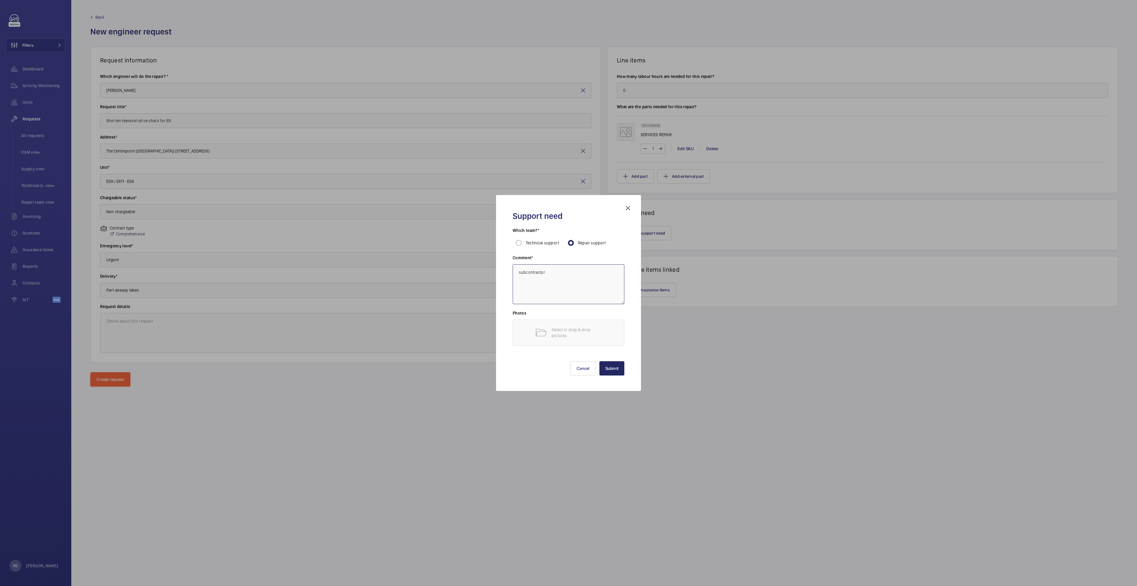
type textarea "subcontractor"
click at [602, 371] on button "Submit" at bounding box center [612, 368] width 25 height 14
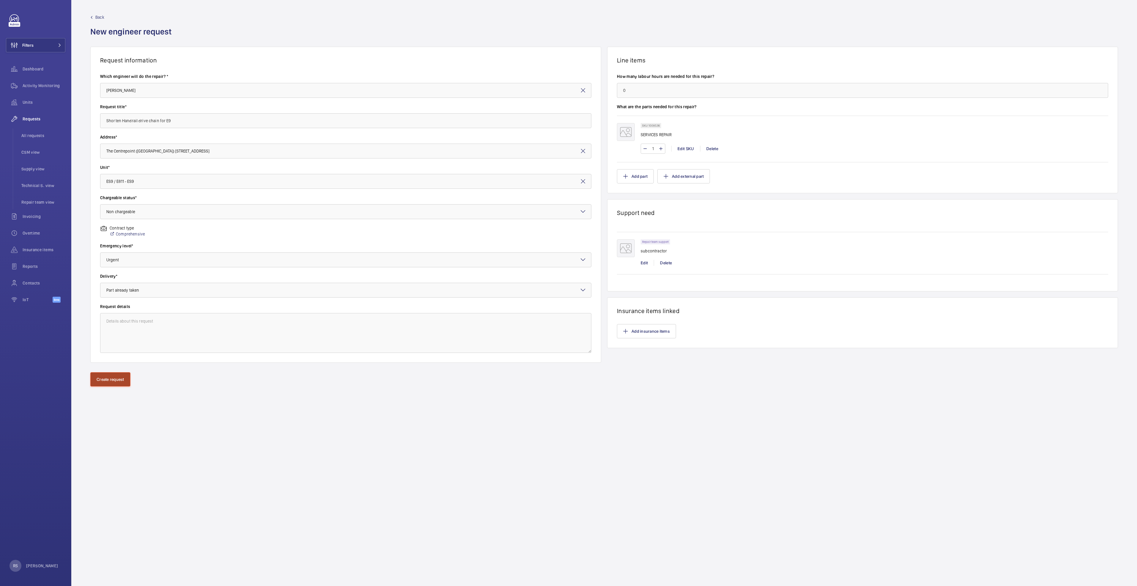
click at [113, 382] on button "Create request" at bounding box center [110, 379] width 40 height 14
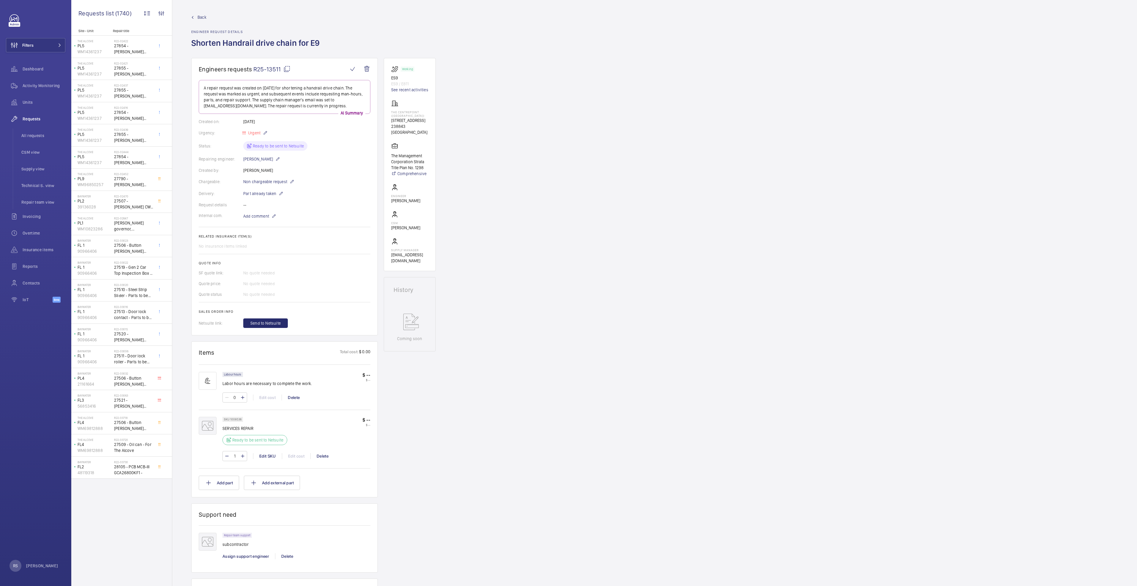
click at [196, 16] on link "Back" at bounding box center [257, 17] width 132 height 6
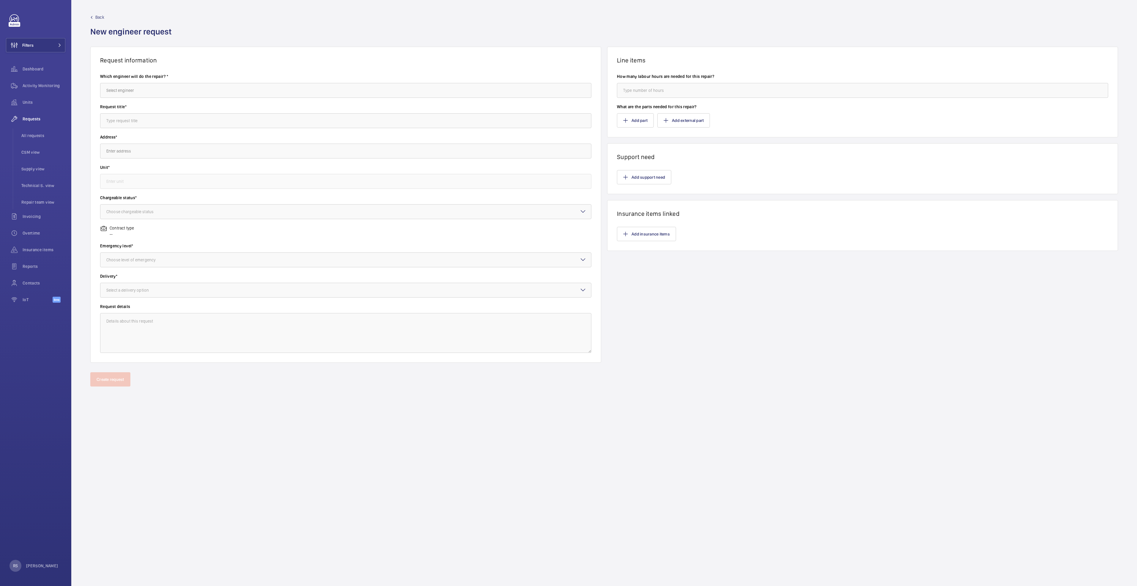
click at [187, 79] on wm-front-autocomplete-dropdown-select "Which engineer will do the repair? *" at bounding box center [345, 85] width 491 height 24
click at [188, 89] on input "text" at bounding box center [345, 90] width 491 height 15
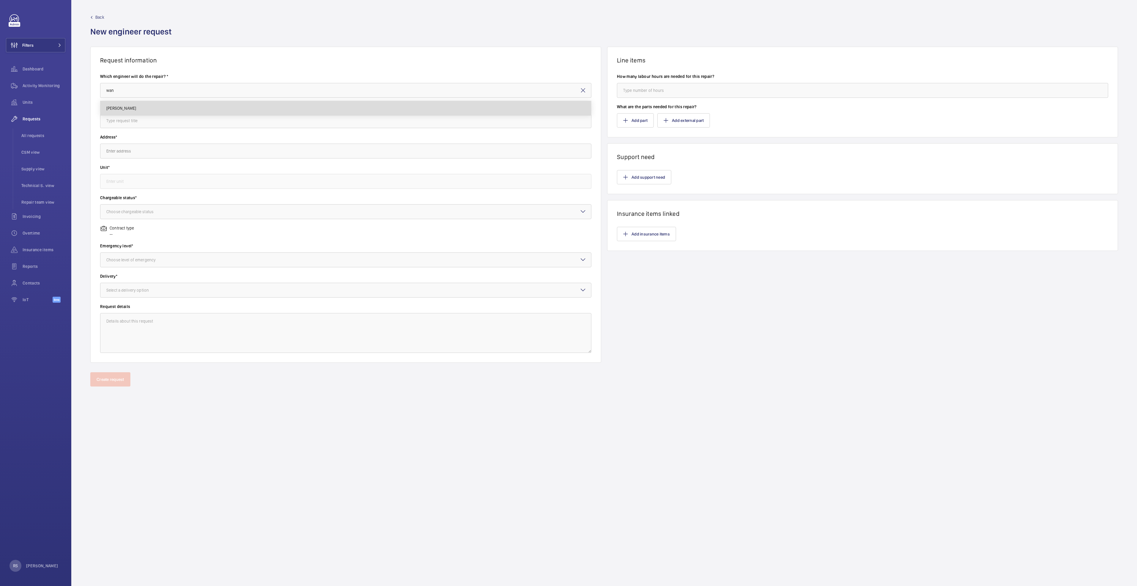
click at [181, 111] on mat-option "[PERSON_NAME]" at bounding box center [345, 108] width 491 height 14
type input "[PERSON_NAME]"
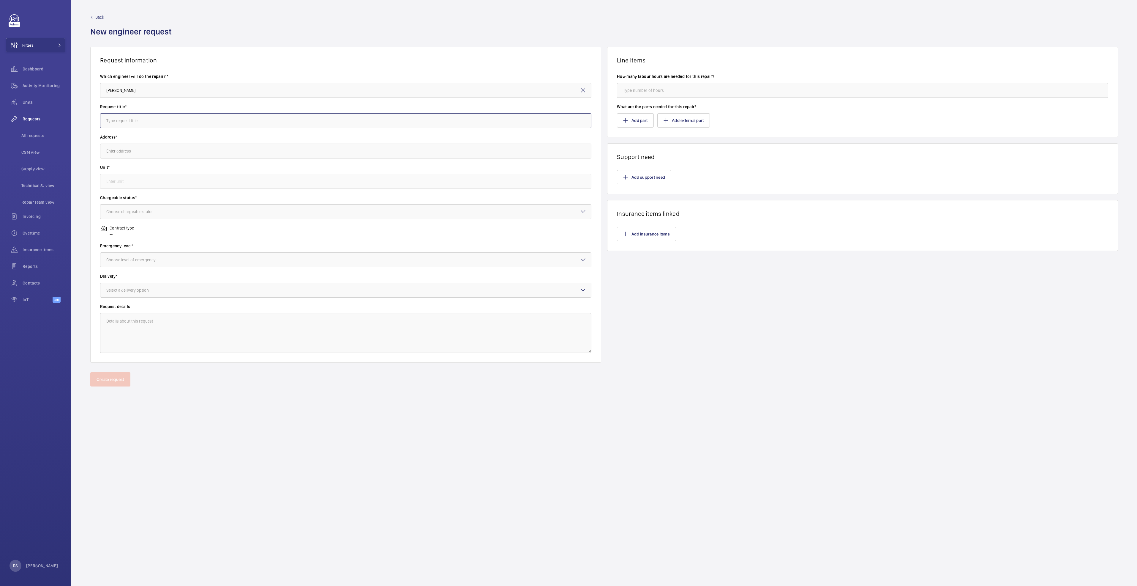
click at [175, 123] on input "text" at bounding box center [345, 120] width 491 height 15
click at [184, 151] on input "text" at bounding box center [345, 151] width 491 height 15
click at [178, 119] on input "Replace Handrail for E10" at bounding box center [345, 120] width 491 height 15
type input "Replace Handrail for TBP E10"
click at [162, 155] on input "text" at bounding box center [345, 151] width 491 height 15
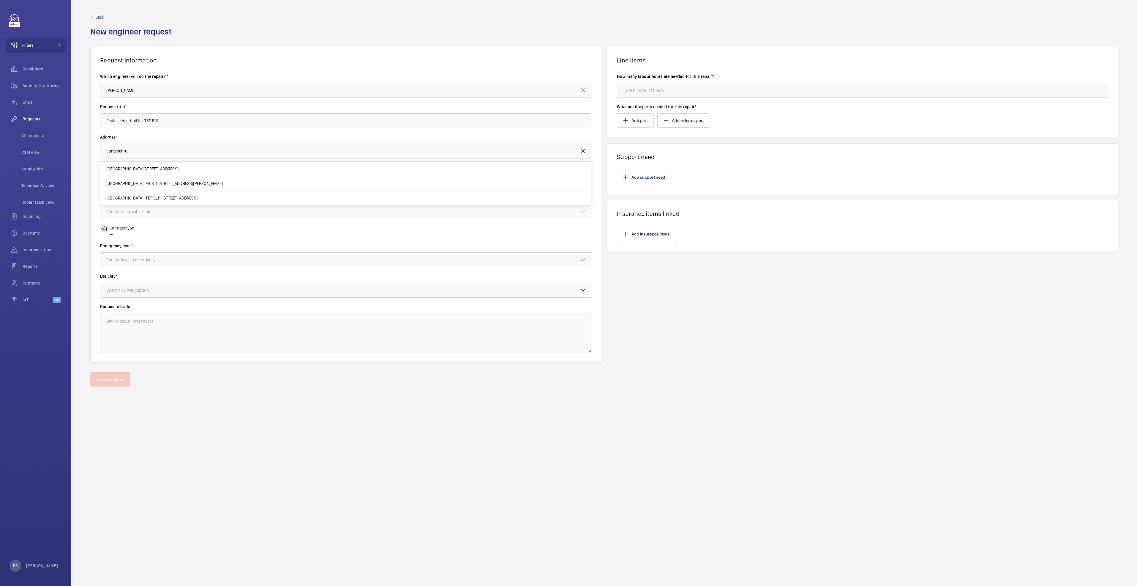
click at [166, 198] on span "[GEOGRAPHIC_DATA] (TBP LLP) [STREET_ADDRESS]" at bounding box center [151, 198] width 91 height 6
type input "[GEOGRAPHIC_DATA] (TBP LLP) [STREET_ADDRESS]"
click at [162, 196] on label "Chargeable status*" at bounding box center [345, 198] width 491 height 6
click at [162, 186] on input "text" at bounding box center [345, 181] width 491 height 15
click at [111, 197] on span "ES10 / E4102 - ES10" at bounding box center [123, 199] width 35 height 6
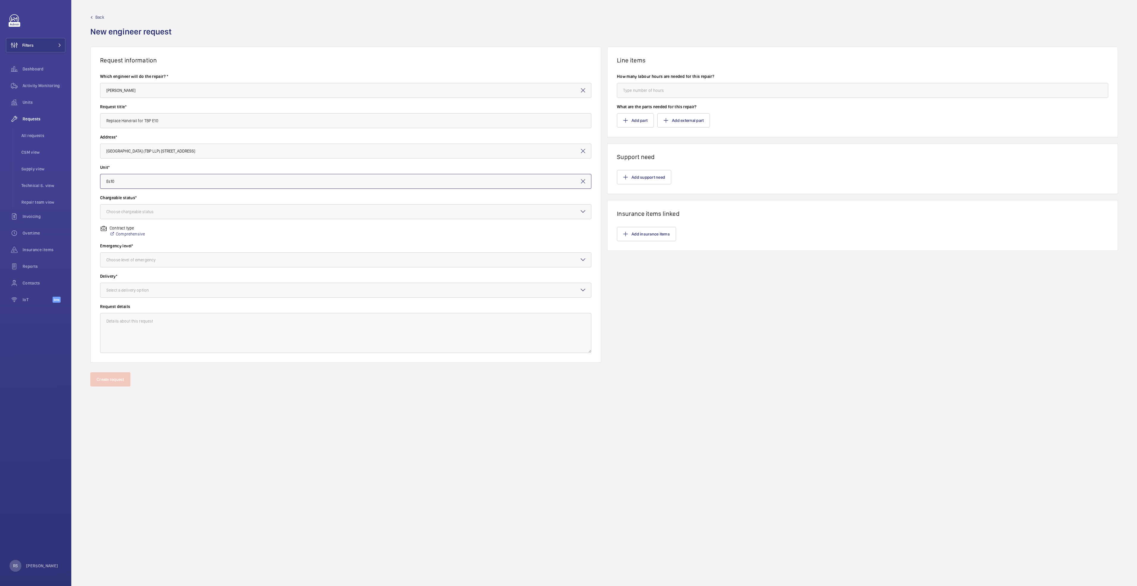
type input "ES10 / E4102 - ES10"
click at [118, 196] on label "Chargeable status*" at bounding box center [345, 198] width 491 height 6
click at [122, 209] on div "Choose chargeable status" at bounding box center [137, 212] width 62 height 6
click at [128, 244] on span "Non chargeable" at bounding box center [345, 244] width 479 height 6
click at [131, 258] on div "Choose level of emergency" at bounding box center [138, 260] width 64 height 6
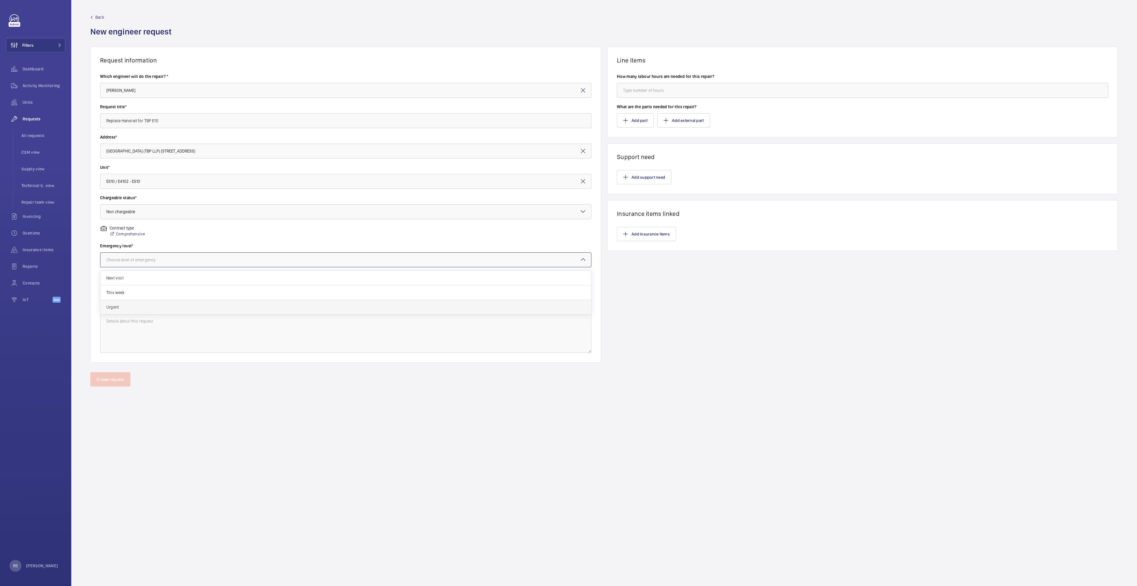
click at [126, 309] on span "Urgent" at bounding box center [345, 307] width 479 height 6
click at [136, 292] on div "Select a delivery option" at bounding box center [134, 290] width 57 height 6
click at [130, 307] on span "Part already taken" at bounding box center [345, 308] width 479 height 6
click at [654, 94] on input "number" at bounding box center [862, 90] width 491 height 15
type input "0"
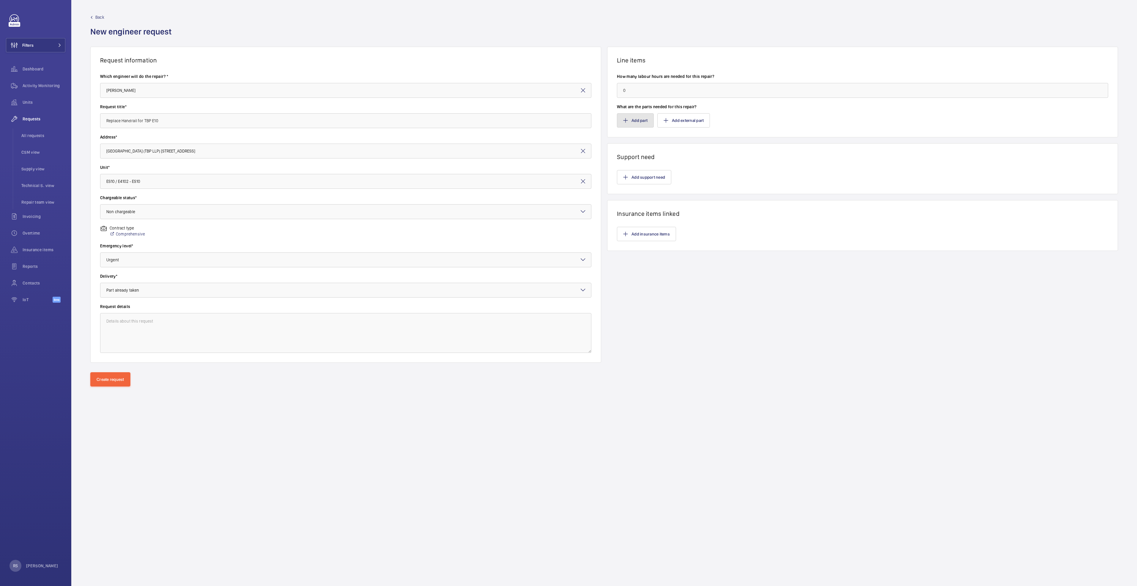
click at [632, 125] on button "Add part" at bounding box center [635, 120] width 37 height 14
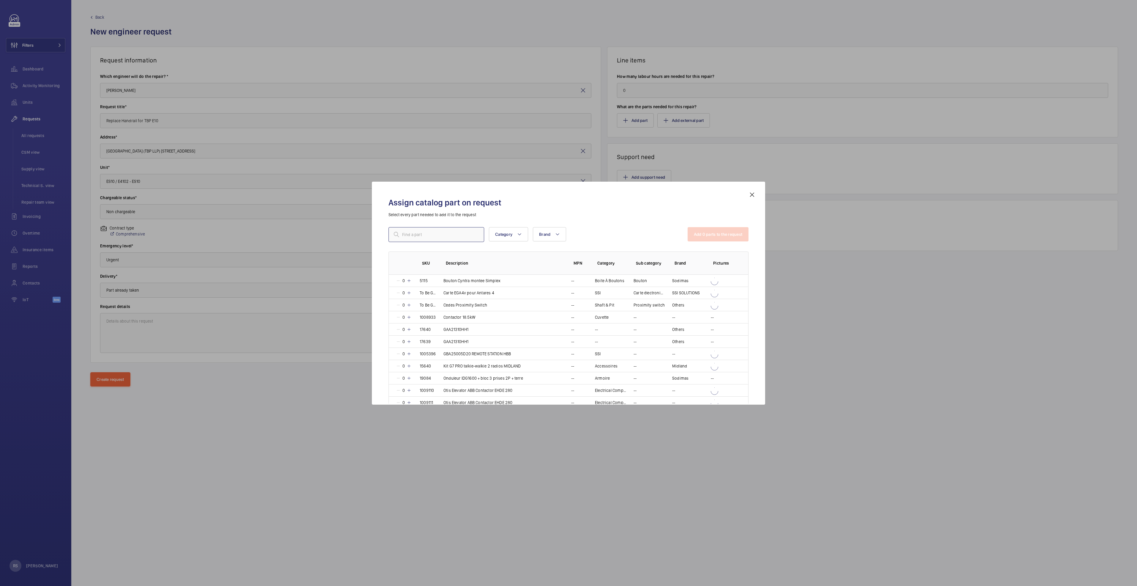
click at [442, 231] on input "text" at bounding box center [437, 234] width 96 height 15
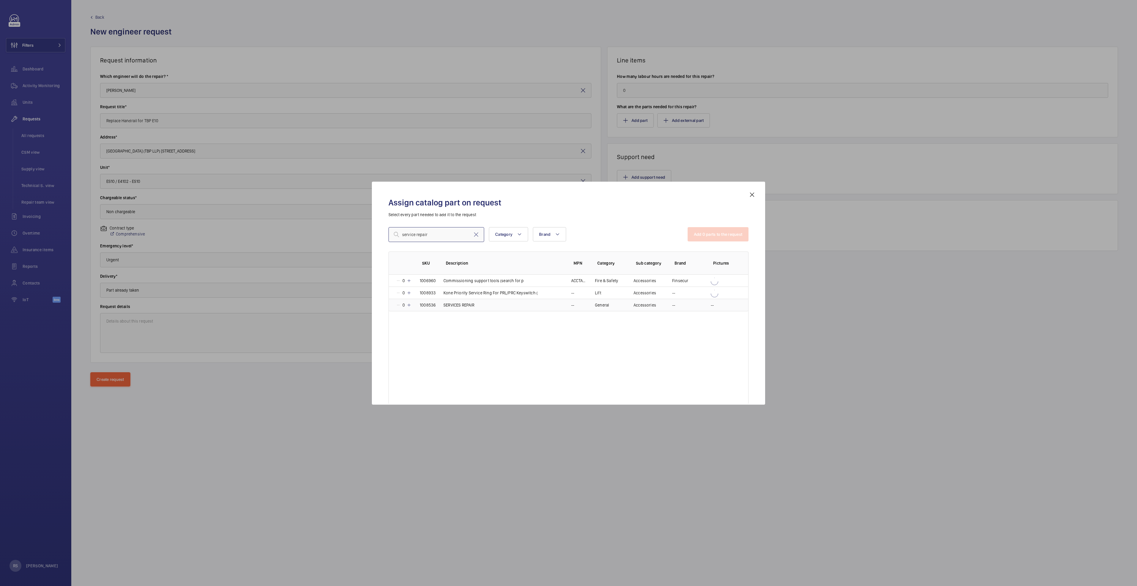
type input "service repair"
click at [417, 304] on td "1008536" at bounding box center [425, 305] width 24 height 12
click at [698, 234] on button "Add 1 parts to the request" at bounding box center [719, 234] width 60 height 14
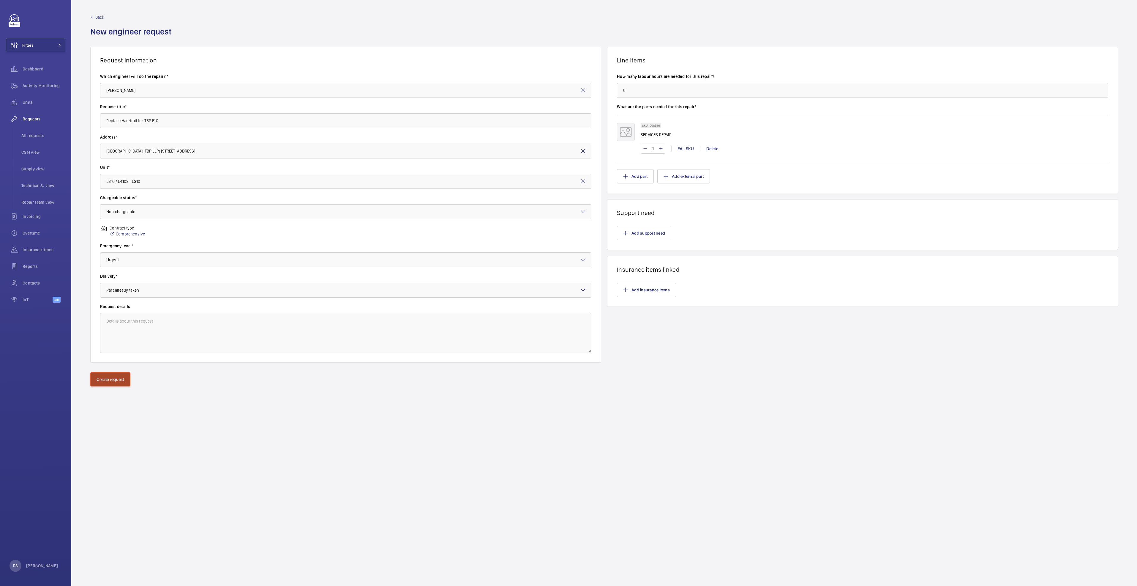
drag, startPoint x: 105, startPoint y: 377, endPoint x: 651, endPoint y: 233, distance: 564.4
click at [105, 377] on button "Create request" at bounding box center [110, 379] width 40 height 14
click at [647, 227] on wm-front-async-data-loader "Back New engineer request Request information Which engineer will do the repair…" at bounding box center [604, 293] width 1066 height 586
click at [651, 233] on wm-front-async-data-loader "Back New engineer request Request information Which engineer will do the repair…" at bounding box center [604, 293] width 1066 height 586
